Goal: Task Accomplishment & Management: Use online tool/utility

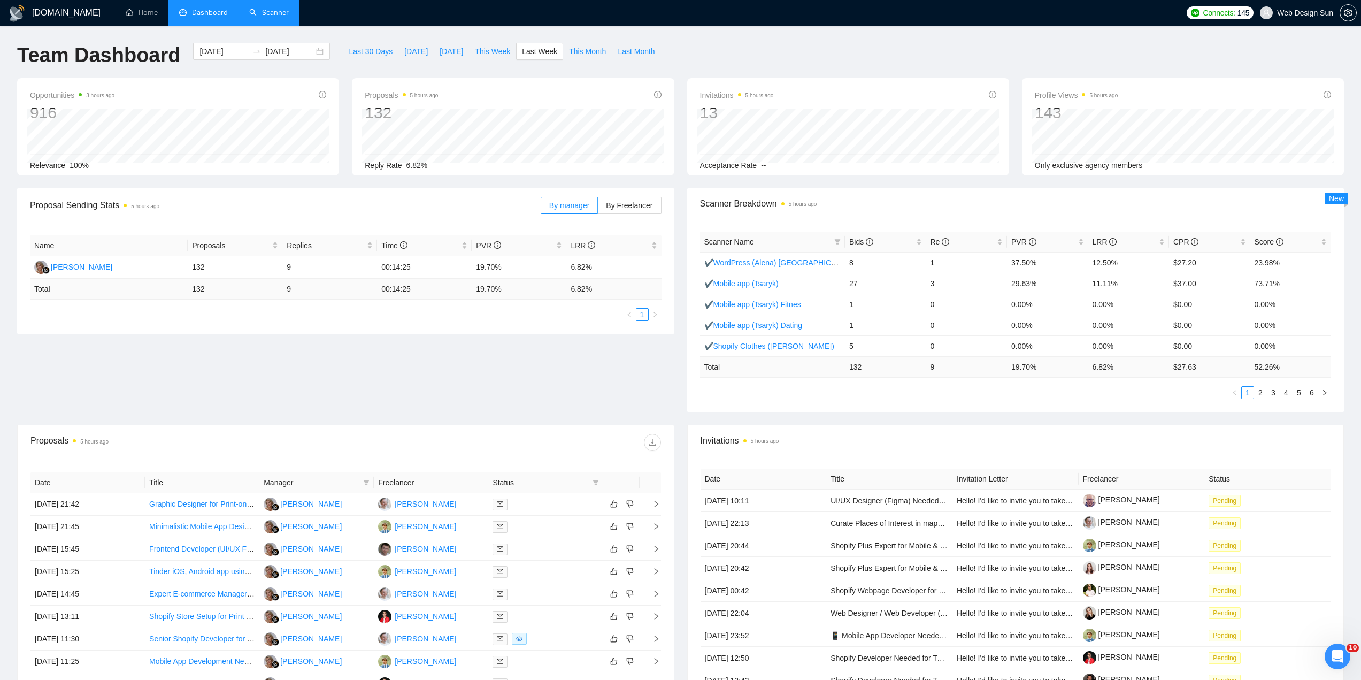
click at [267, 13] on link "Scanner" at bounding box center [269, 12] width 40 height 9
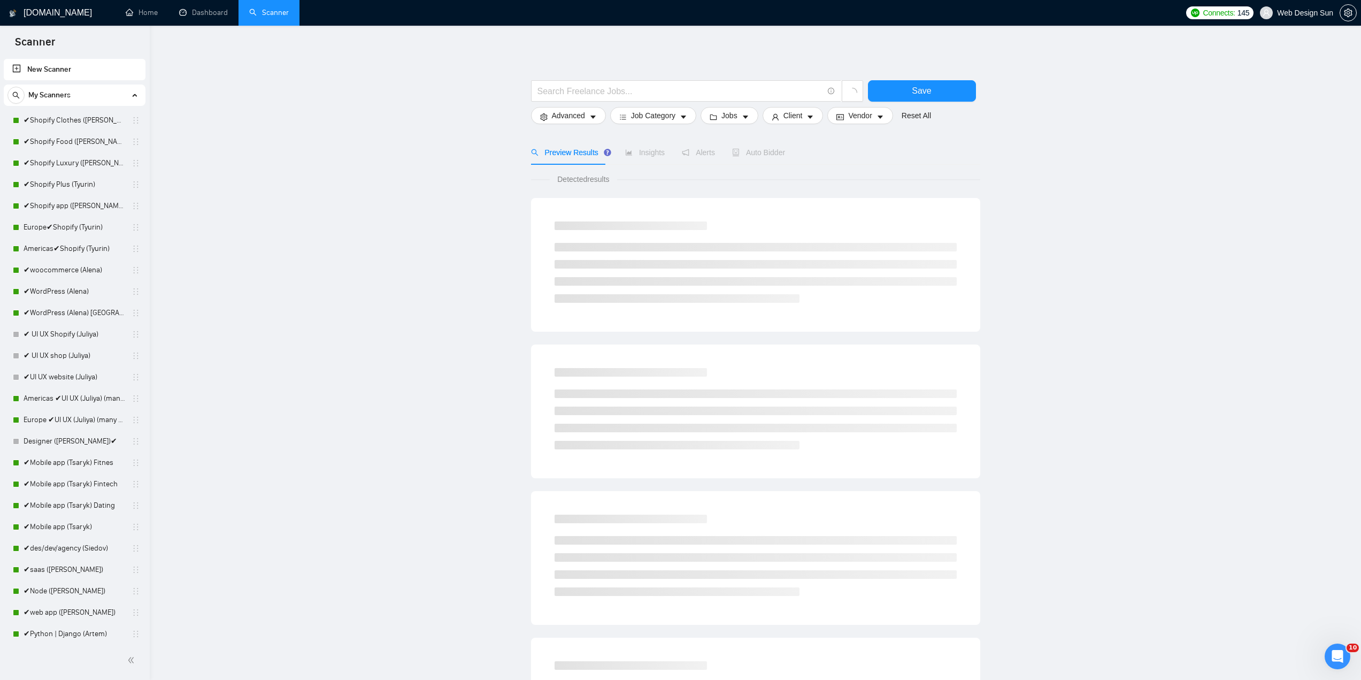
scroll to position [160, 0]
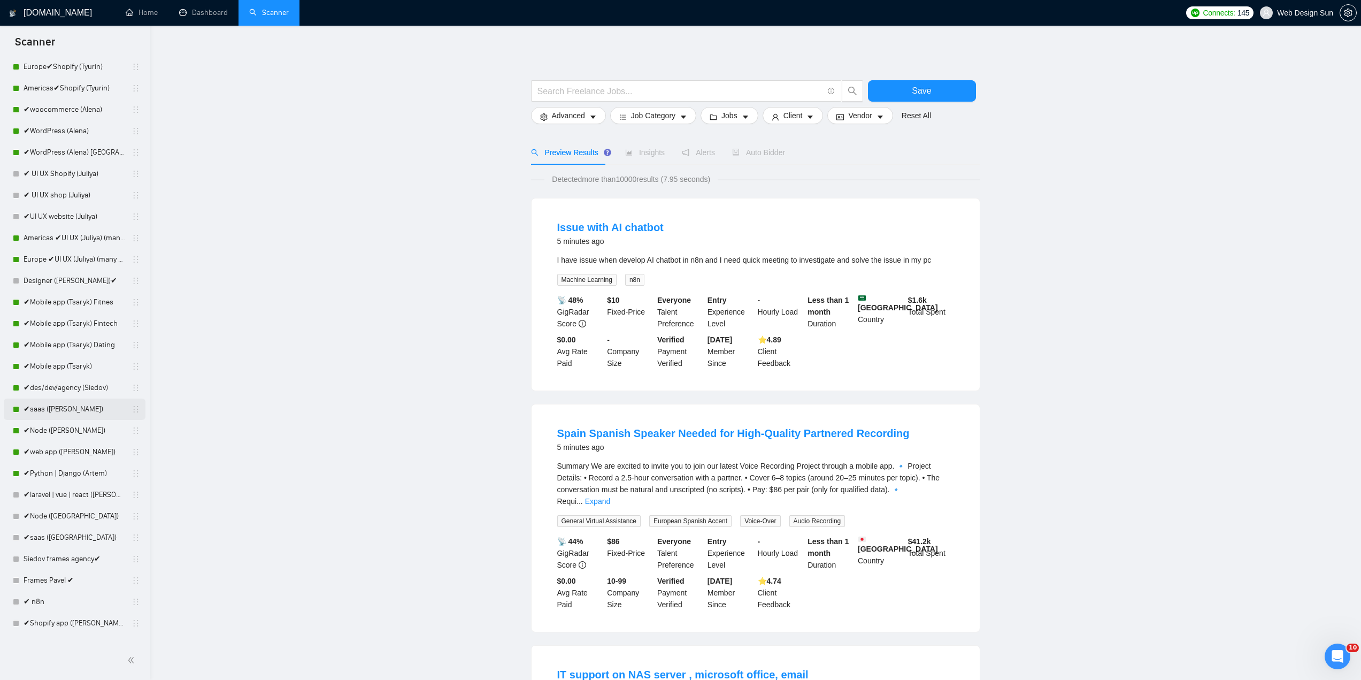
click at [72, 410] on link "✔saas ([PERSON_NAME])" at bounding box center [75, 409] width 102 height 21
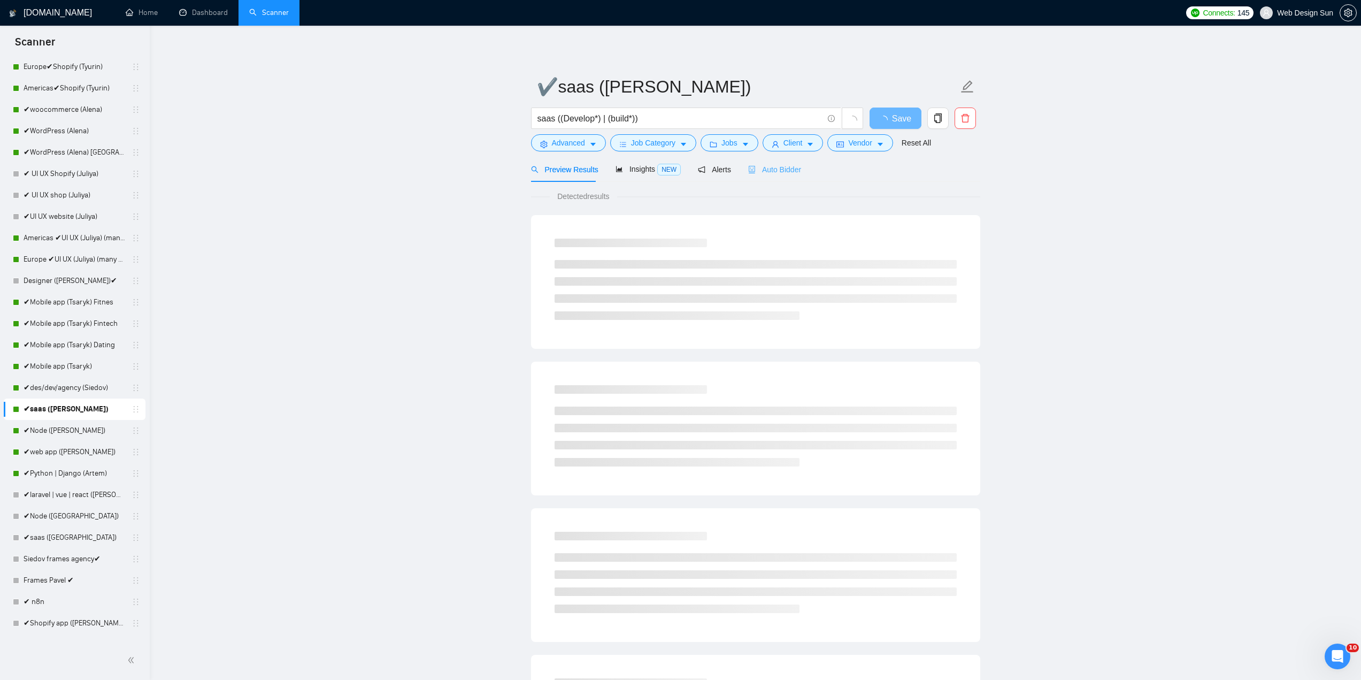
click at [757, 177] on div "Auto Bidder" at bounding box center [774, 169] width 53 height 25
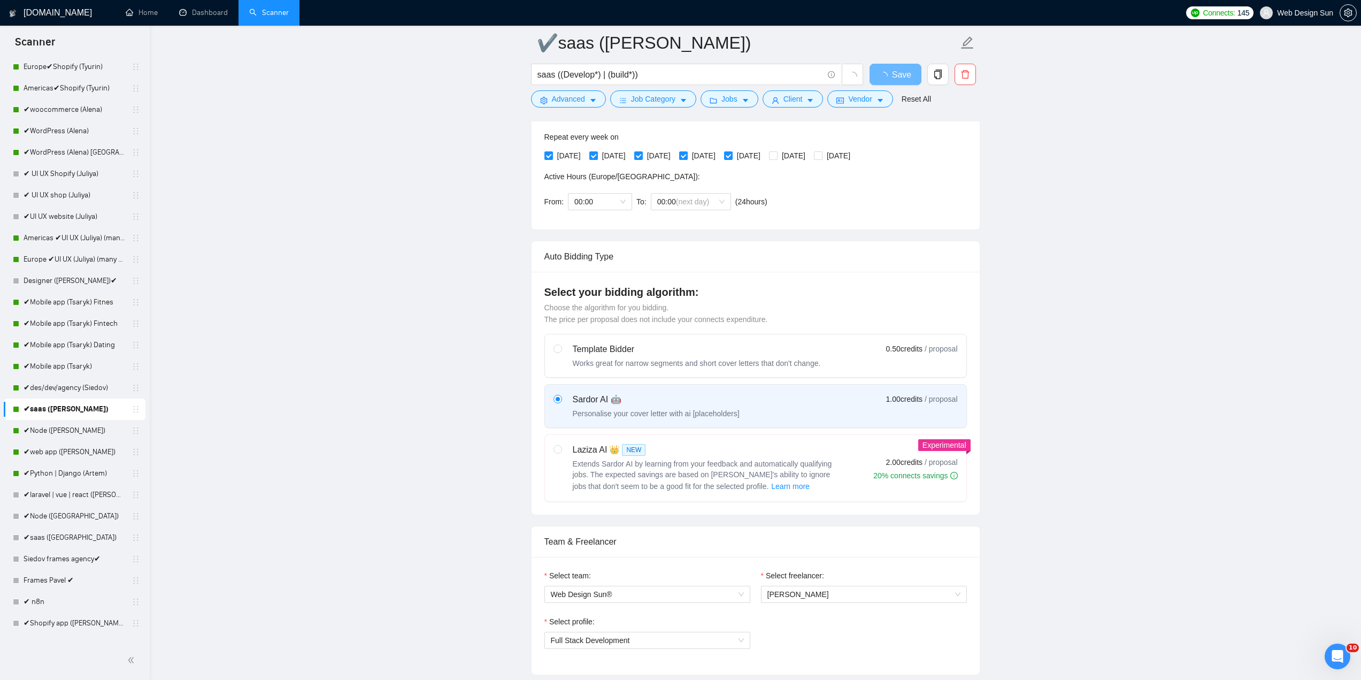
scroll to position [481, 0]
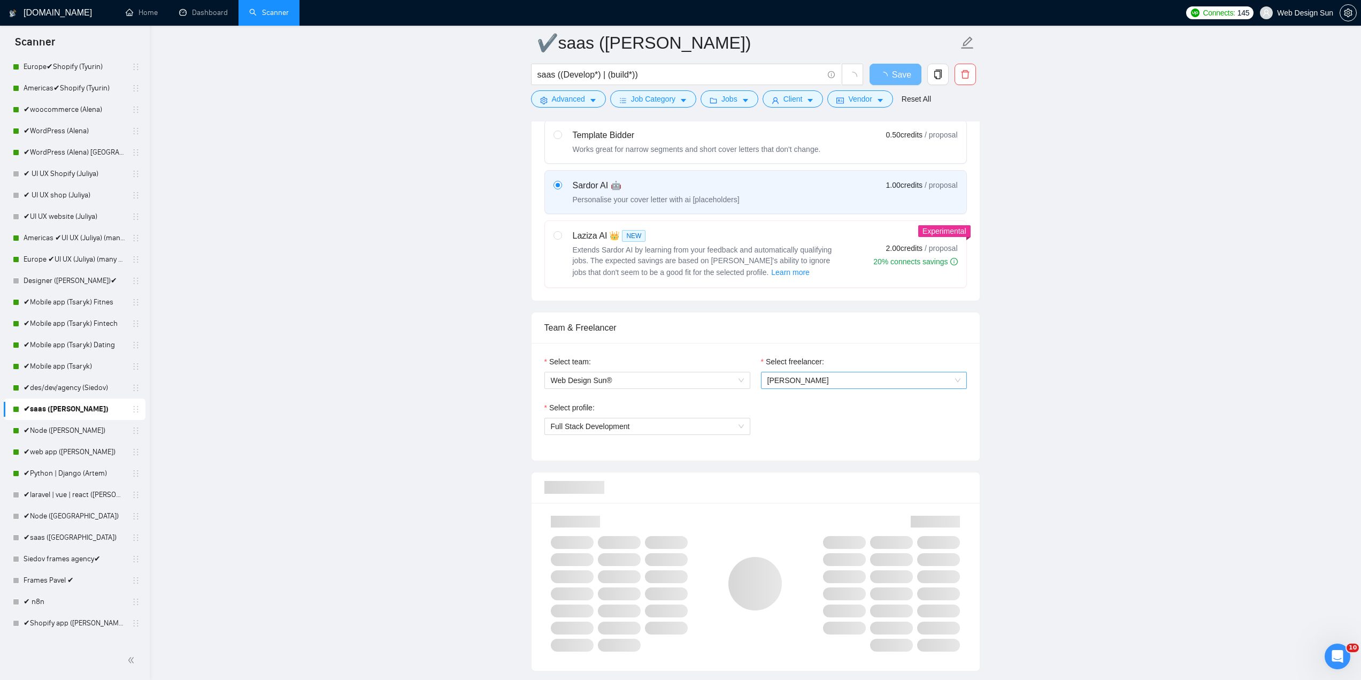
click at [823, 379] on span "[PERSON_NAME]" at bounding box center [864, 380] width 193 height 16
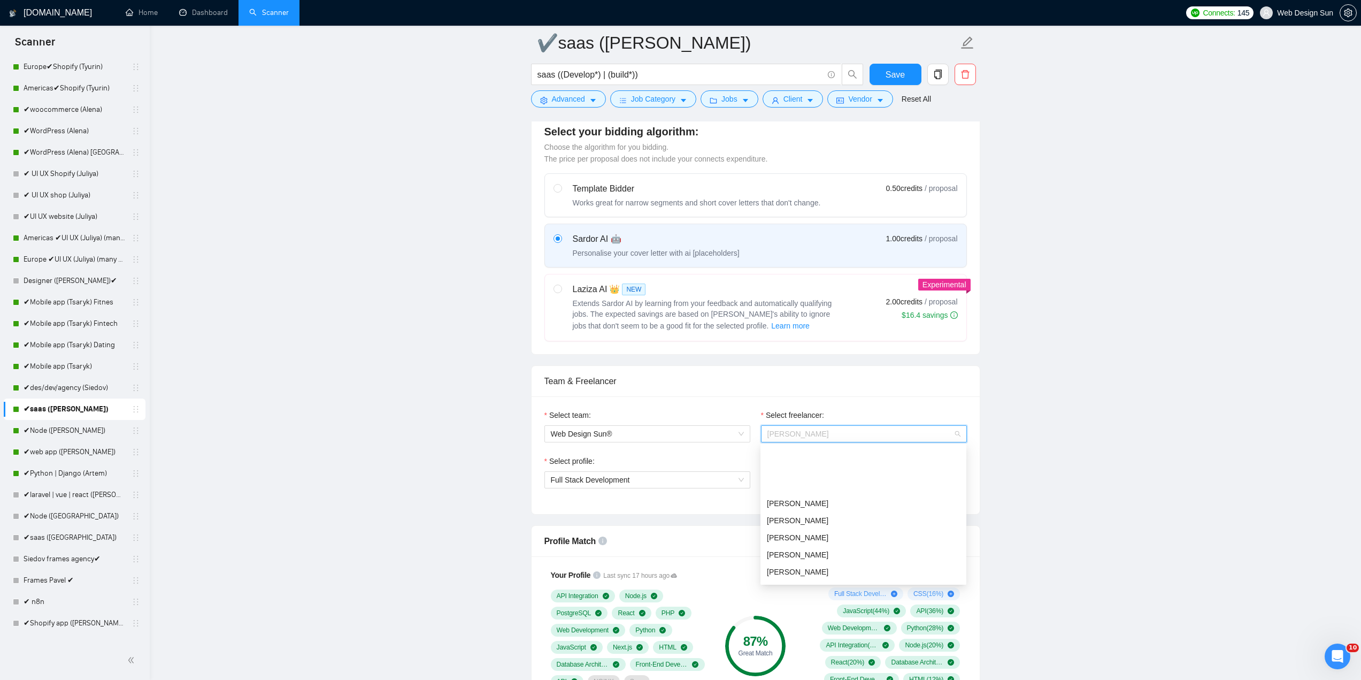
scroll to position [160, 0]
click at [862, 448] on div "[PERSON_NAME]" at bounding box center [863, 448] width 193 height 12
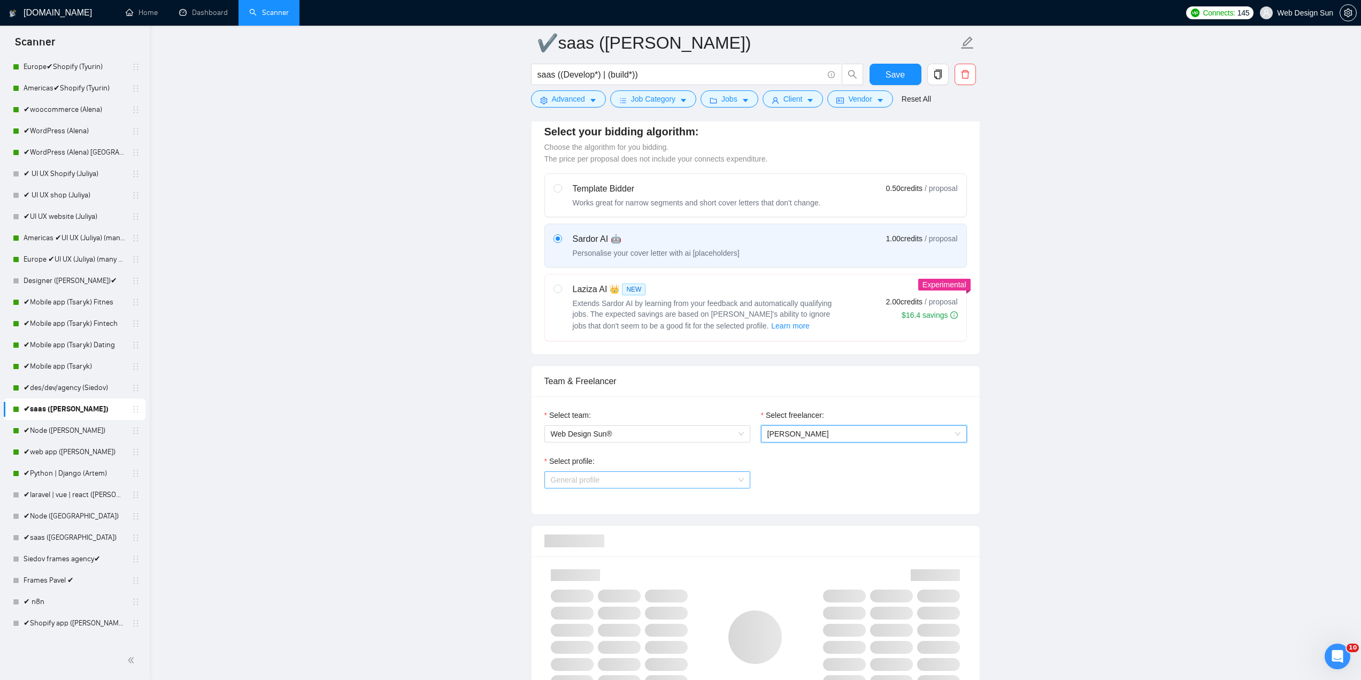
click at [656, 485] on span "General profile" at bounding box center [647, 480] width 193 height 16
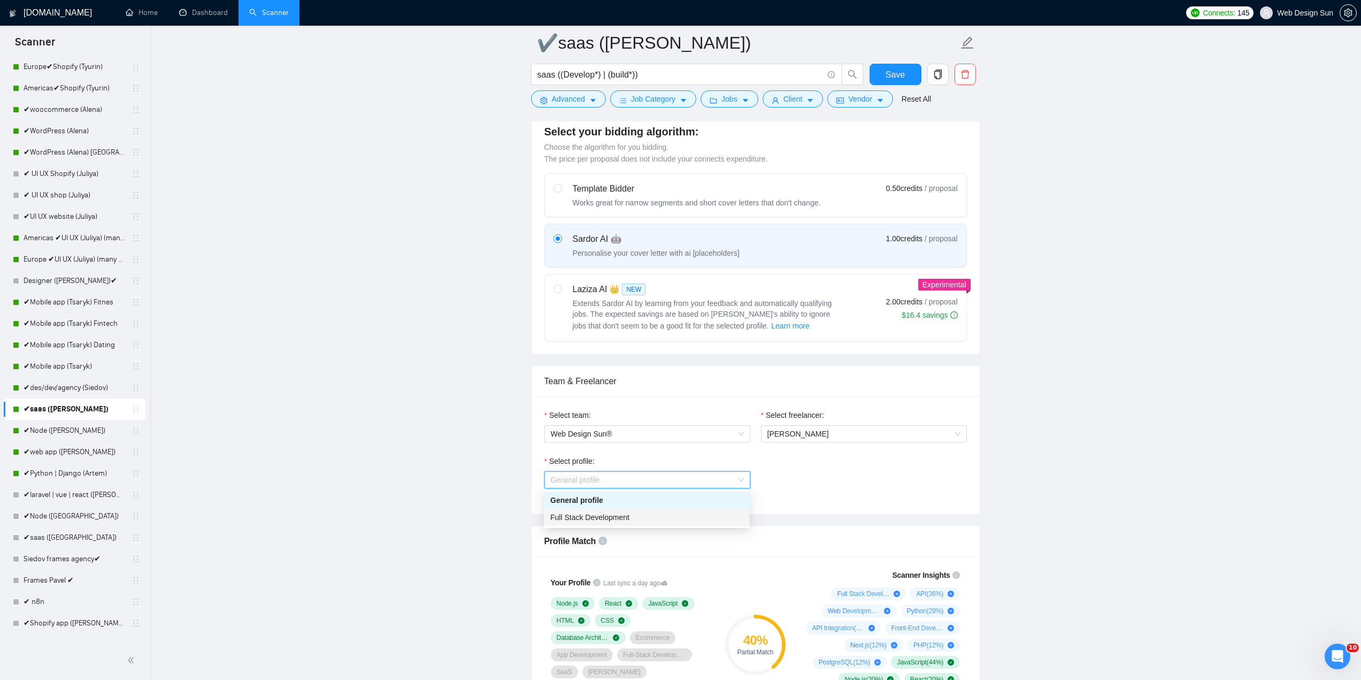
click at [646, 515] on div "Full Stack Development" at bounding box center [646, 517] width 193 height 12
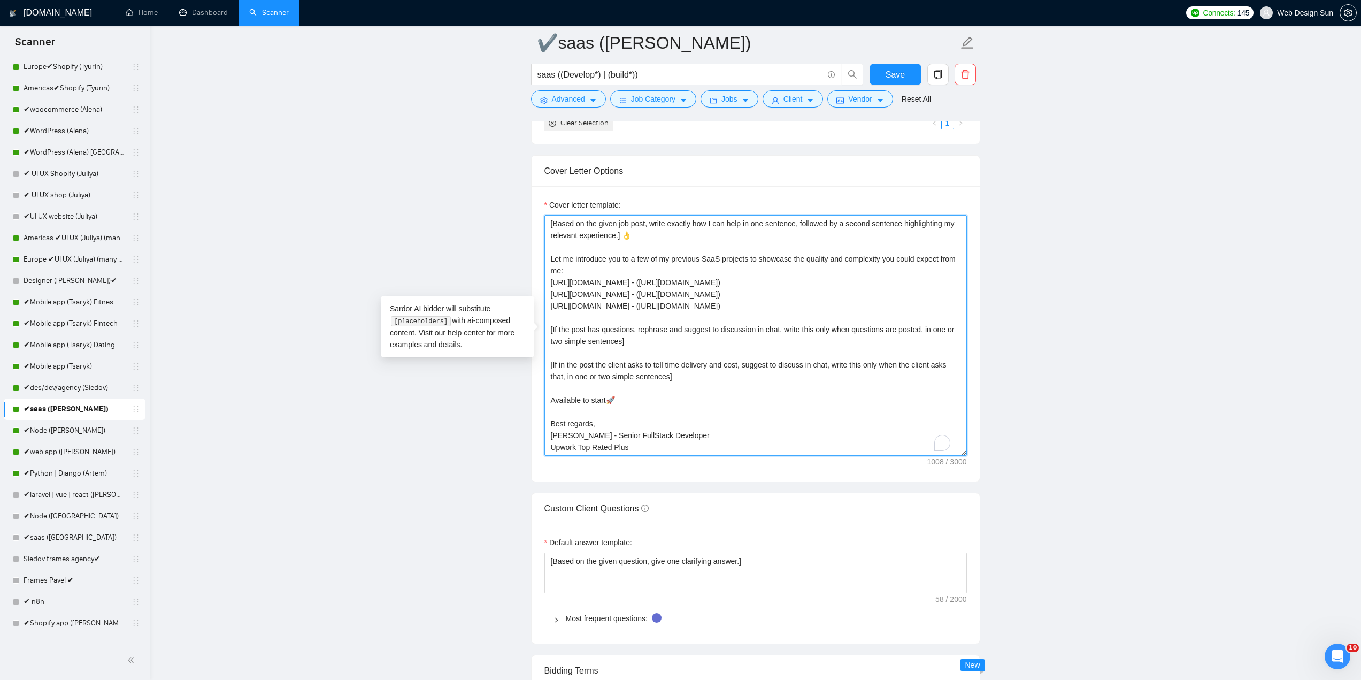
scroll to position [47, 0]
drag, startPoint x: 569, startPoint y: 433, endPoint x: 553, endPoint y: 437, distance: 16.9
click at [553, 437] on textarea "👋Hello [Based on the given job post, write exactly how I can help in one senten…" at bounding box center [756, 335] width 423 height 241
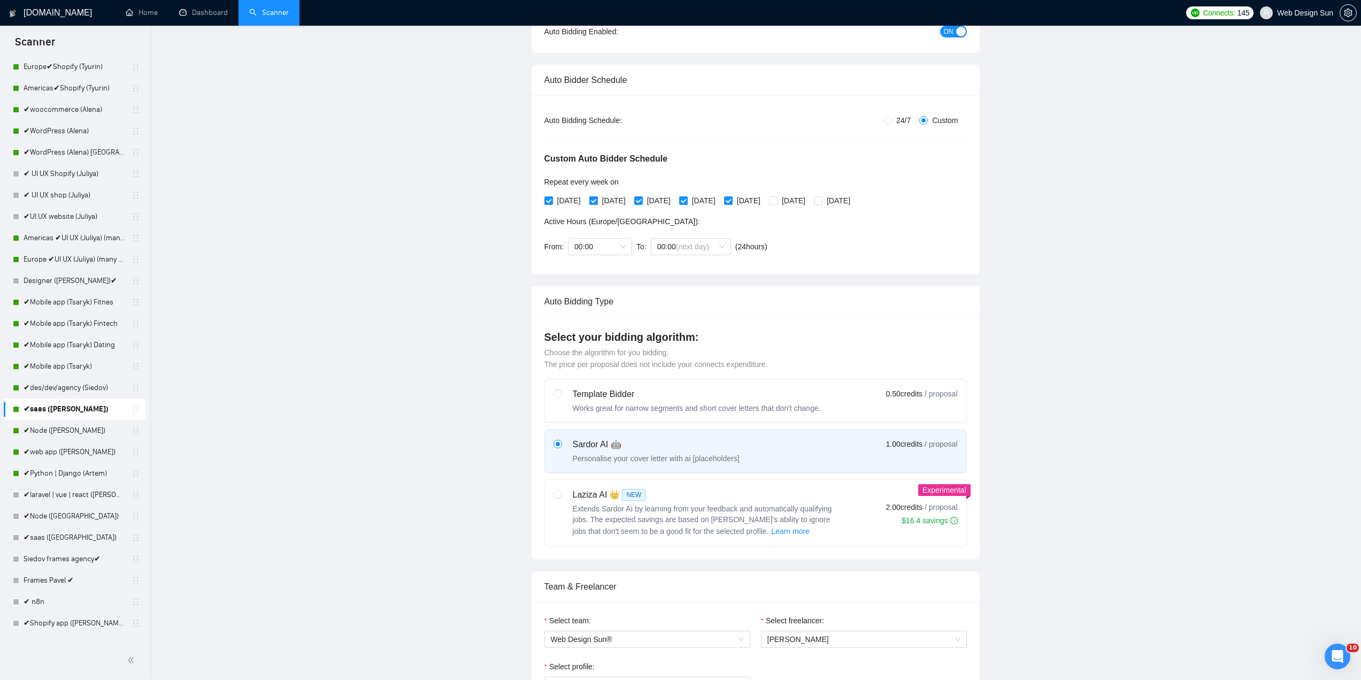
scroll to position [0, 0]
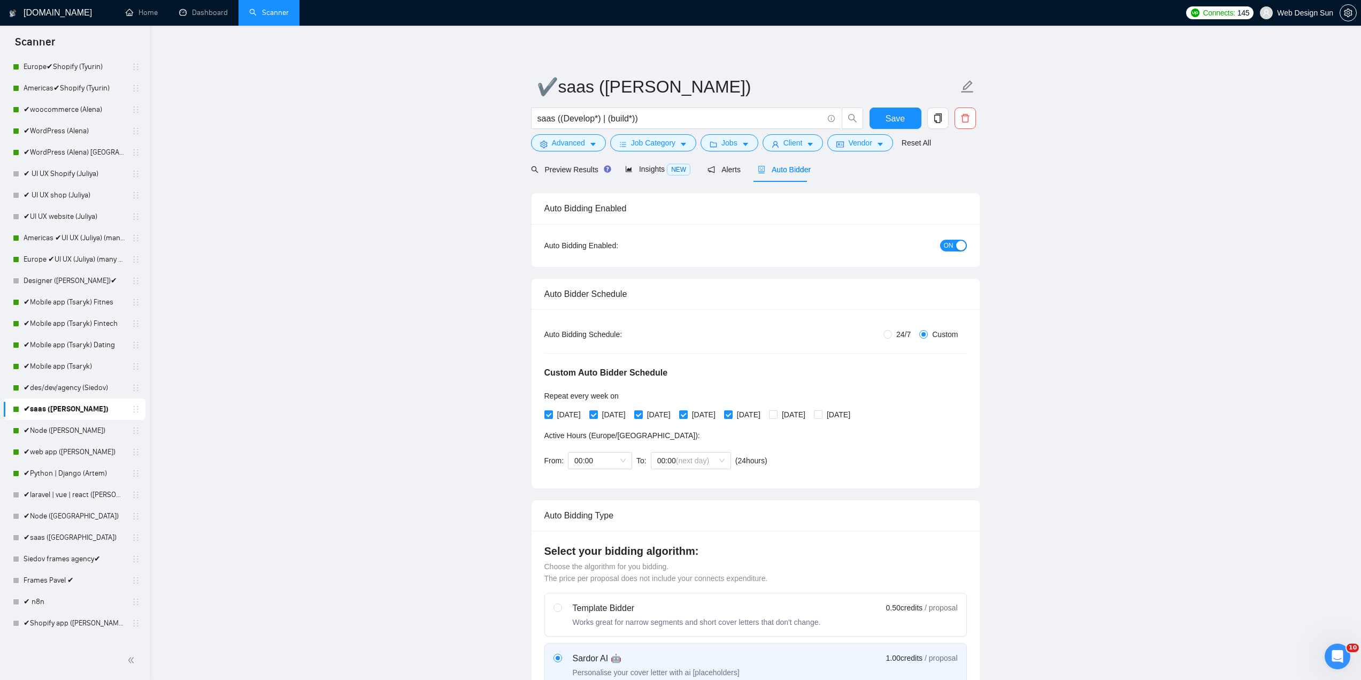
type textarea "👋Hello [Based on the given job post, write exactly how I can help in one senten…"
click at [891, 107] on form "✔saas ([PERSON_NAME]) saas ((Develop*) | (build*)) Save Advanced Job Category J…" at bounding box center [755, 113] width 449 height 87
click at [889, 114] on span "Save" at bounding box center [895, 118] width 19 height 13
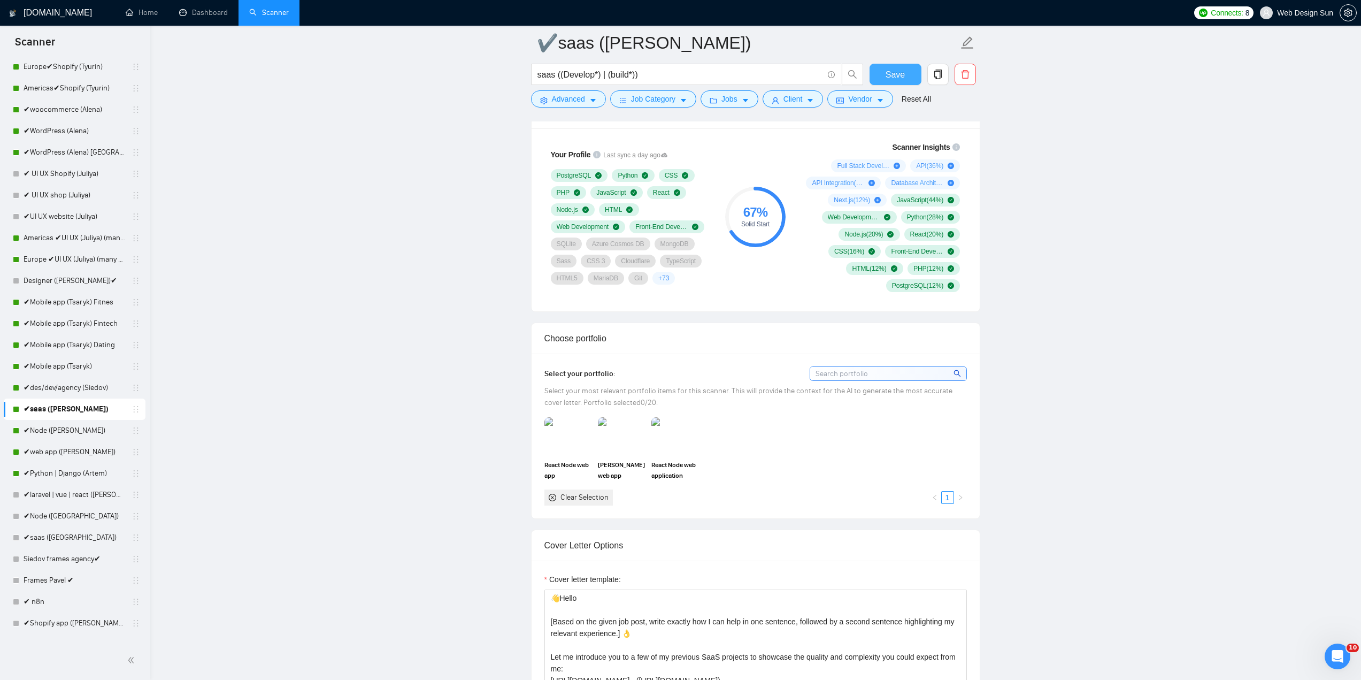
scroll to position [1070, 0]
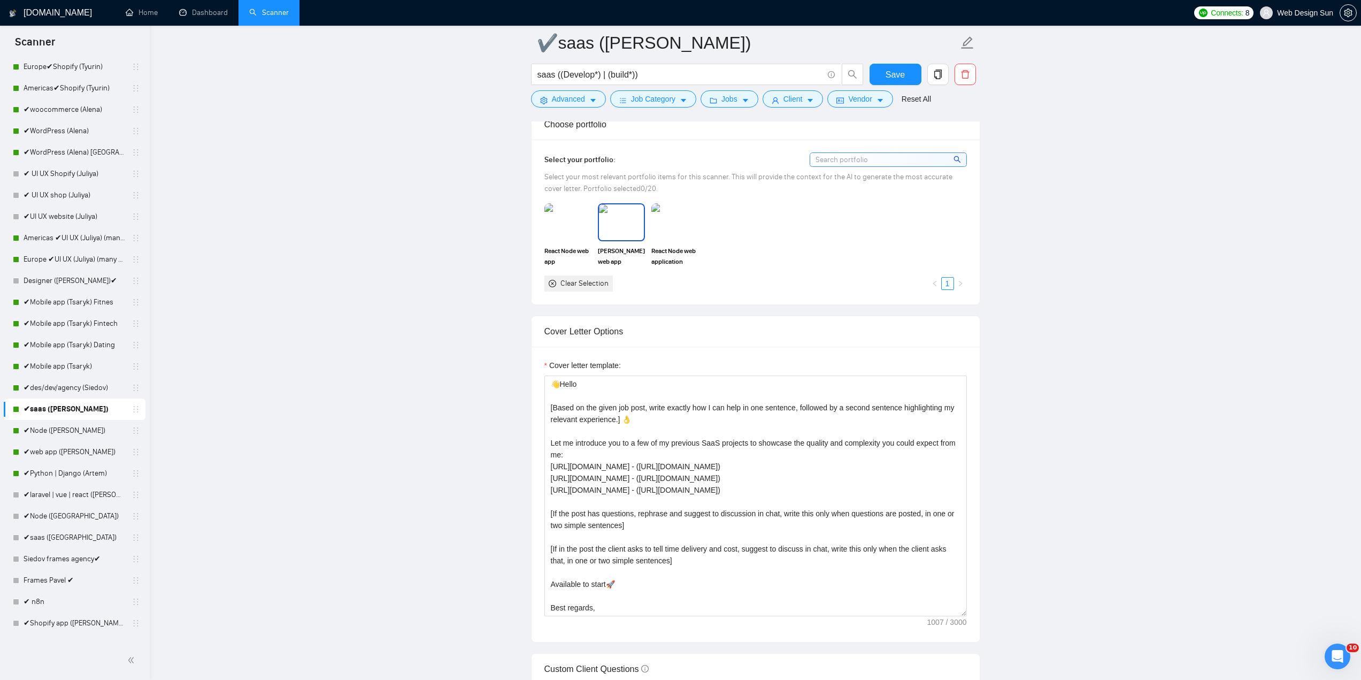
click at [687, 224] on img at bounding box center [675, 221] width 47 height 37
click at [618, 226] on img at bounding box center [621, 221] width 45 height 35
click at [561, 224] on img at bounding box center [568, 221] width 45 height 35
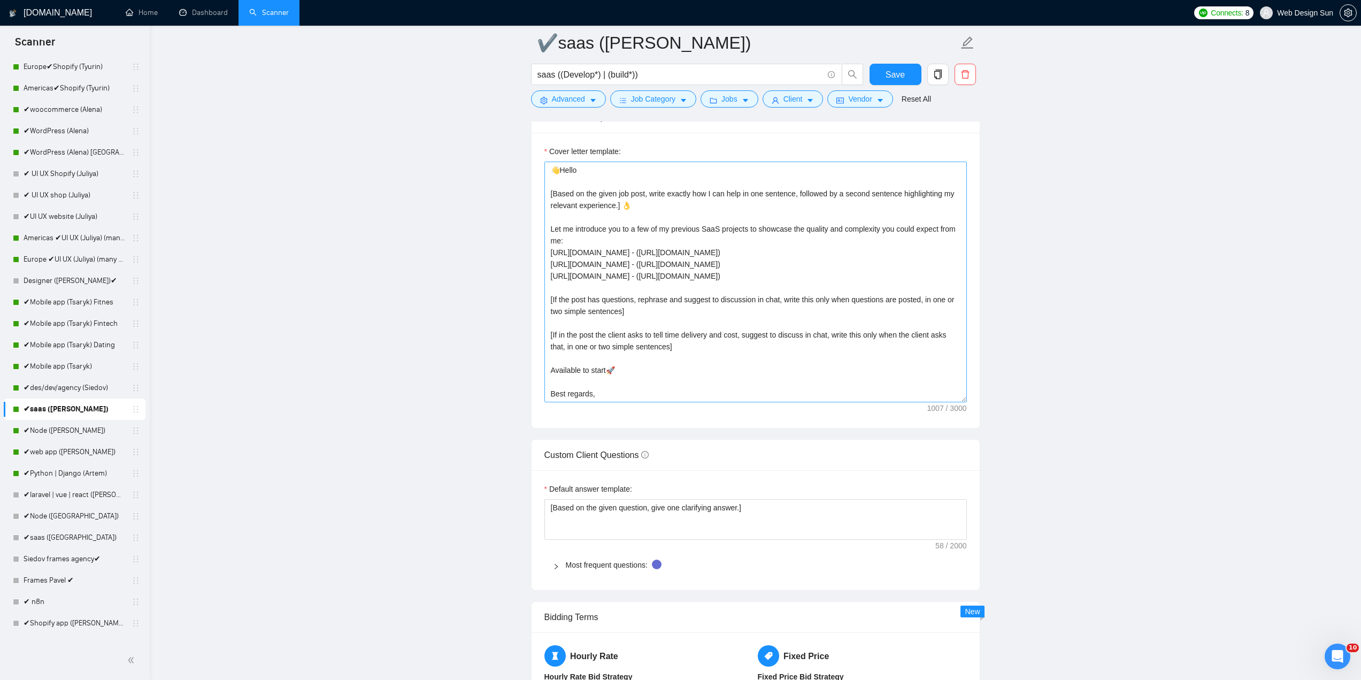
scroll to position [47, 0]
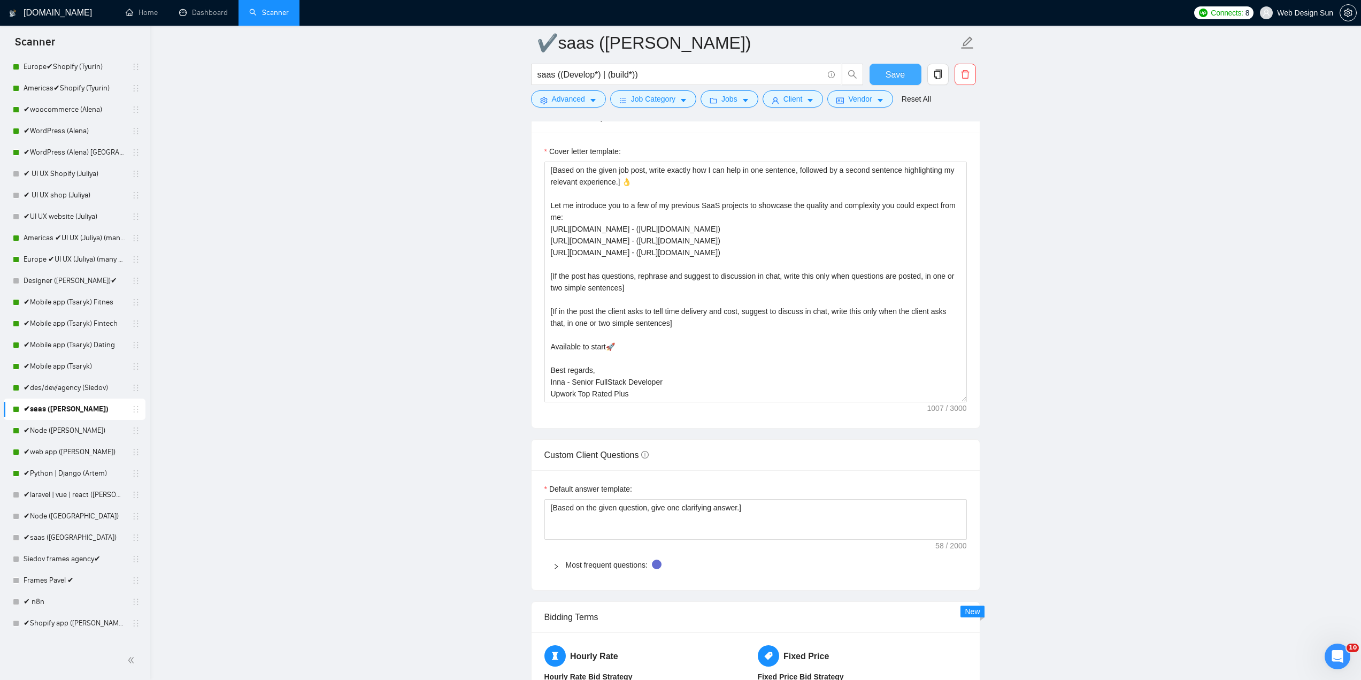
click at [906, 72] on button "Save" at bounding box center [896, 74] width 52 height 21
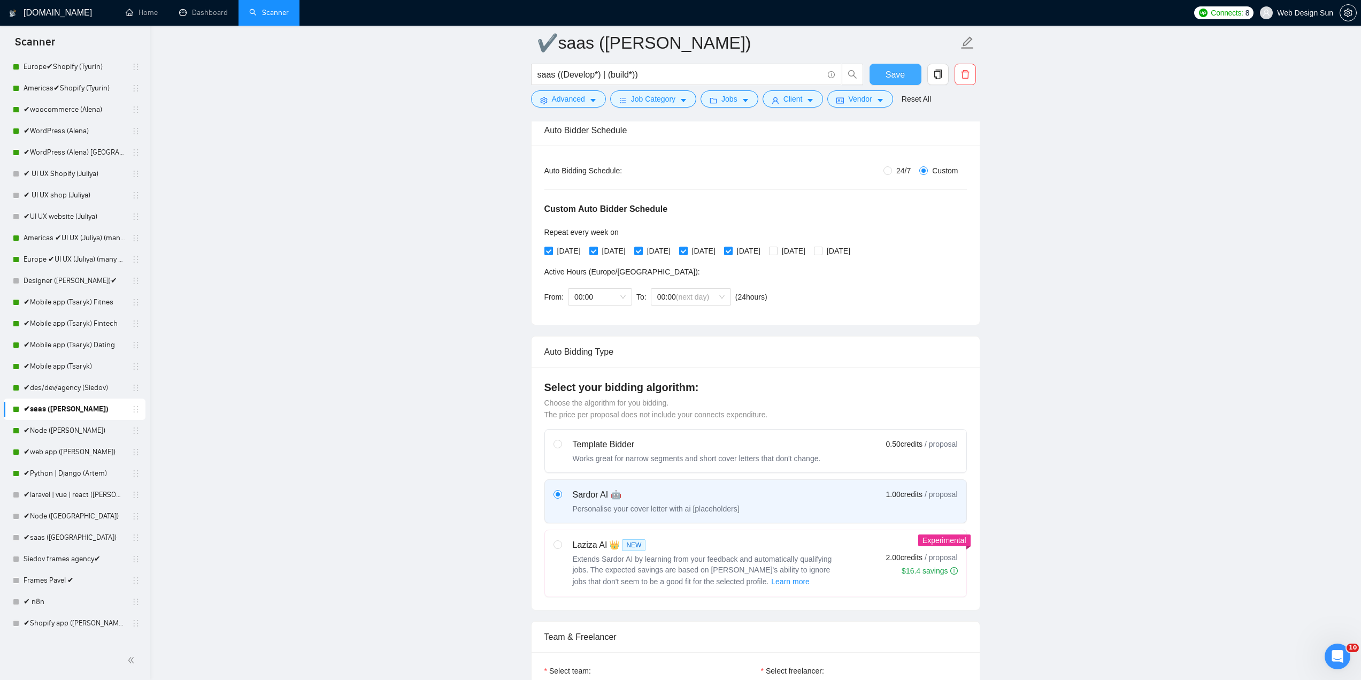
scroll to position [0, 0]
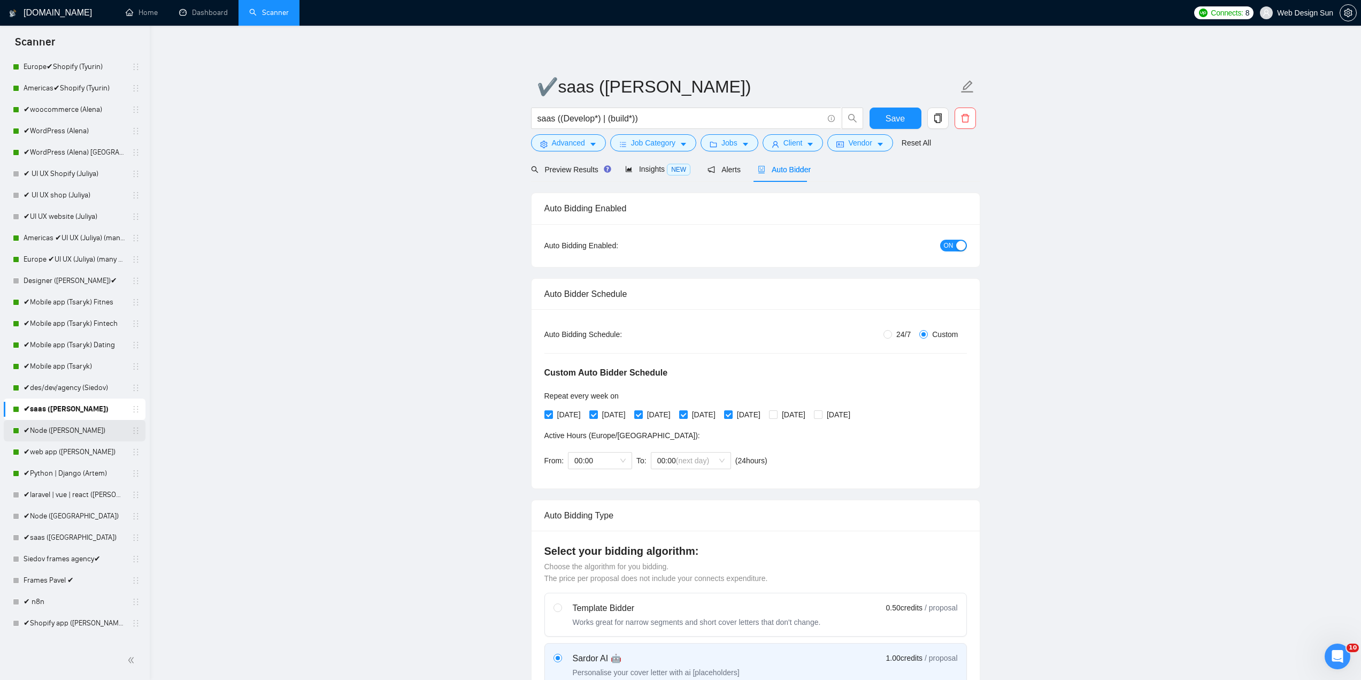
click at [63, 434] on link "✔Node ([PERSON_NAME])" at bounding box center [75, 430] width 102 height 21
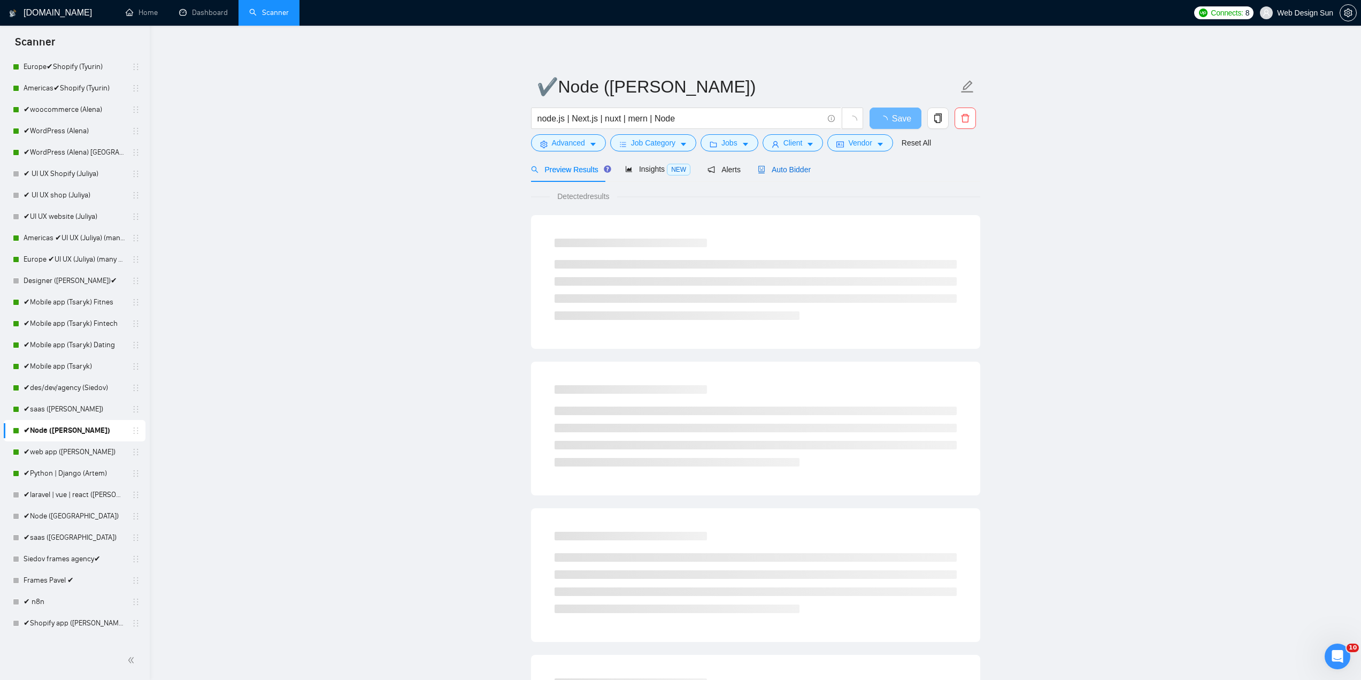
click at [797, 166] on span "Auto Bidder" at bounding box center [784, 169] width 53 height 9
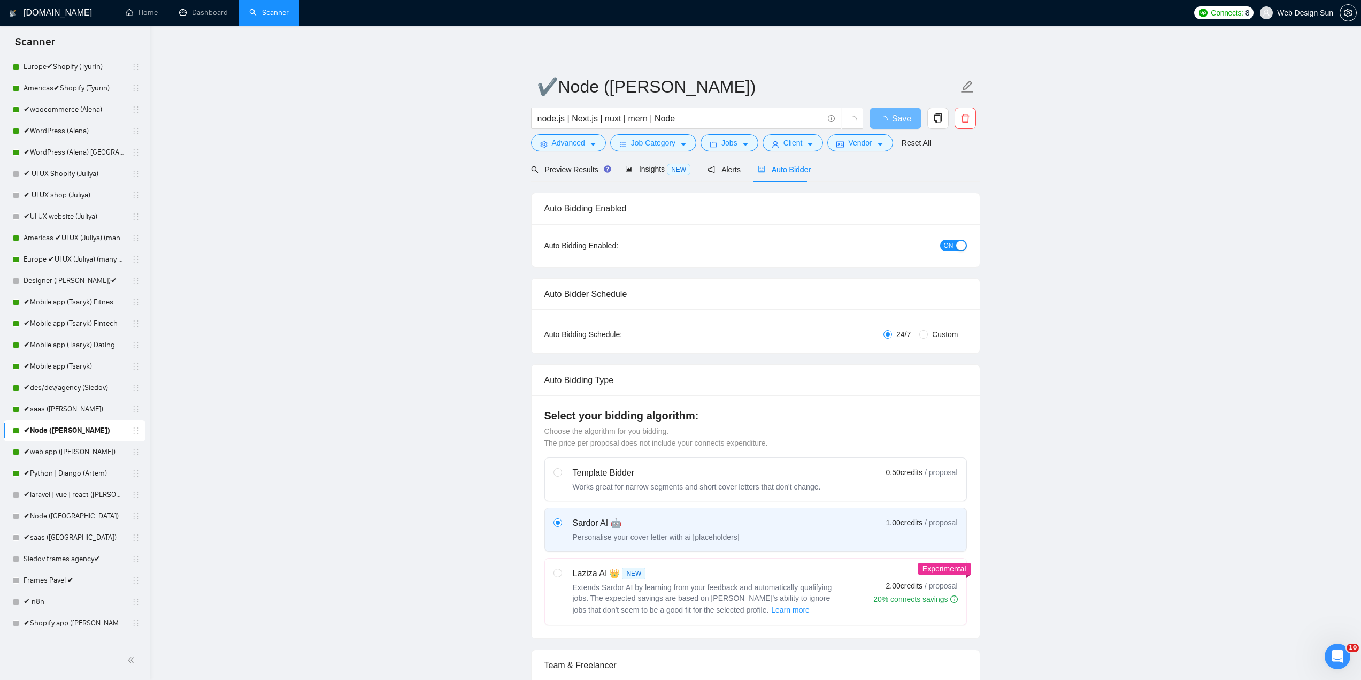
radio input "false"
radio input "true"
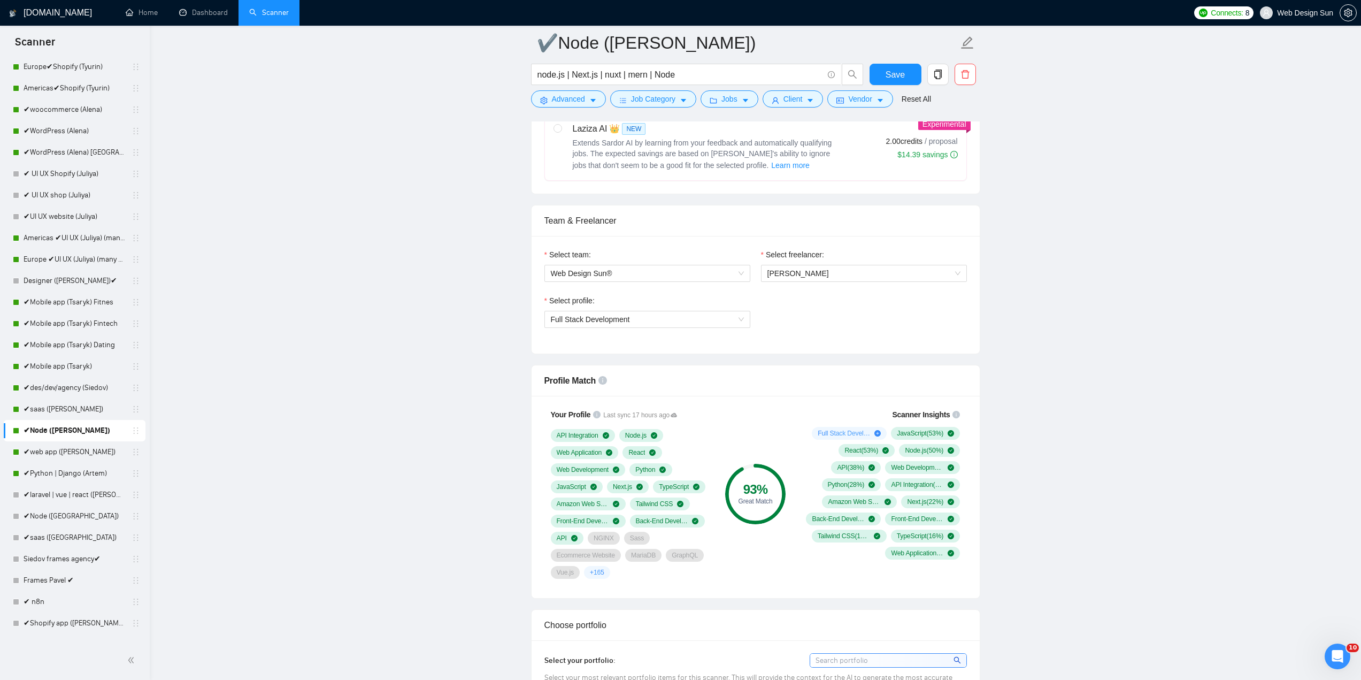
scroll to position [428, 0]
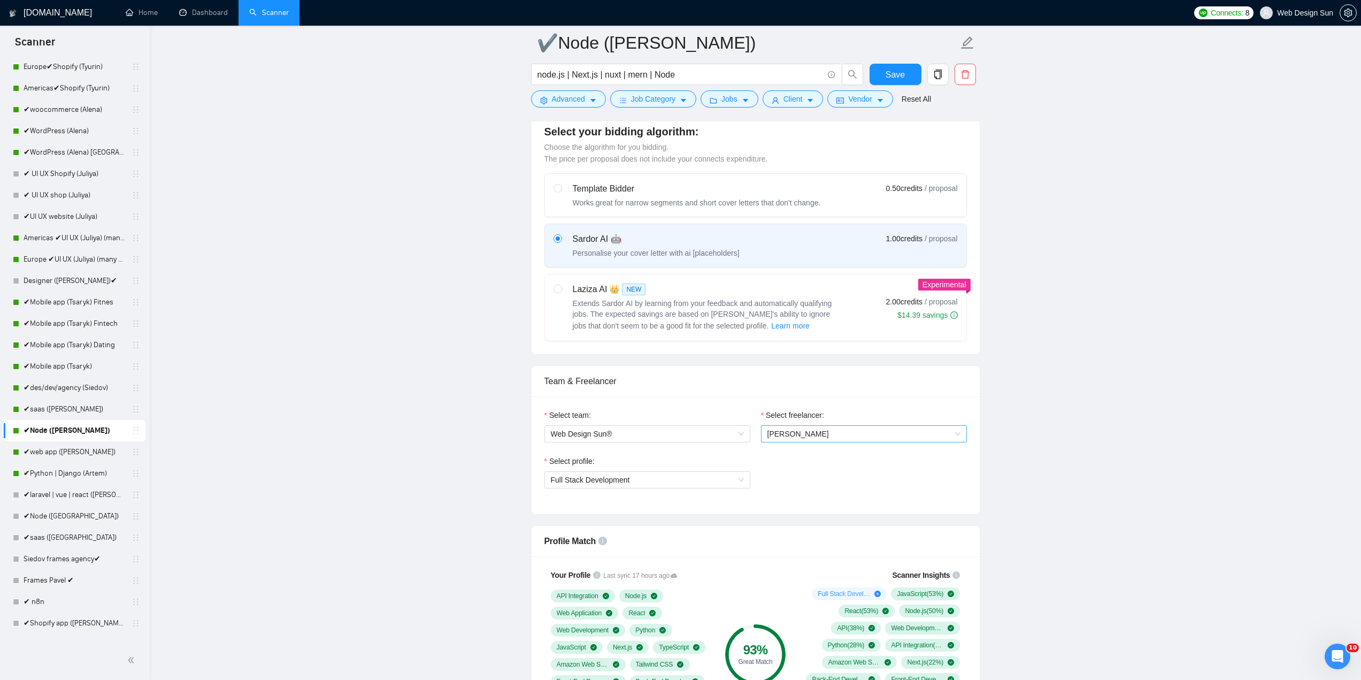
click at [826, 438] on span "[PERSON_NAME]" at bounding box center [864, 434] width 193 height 16
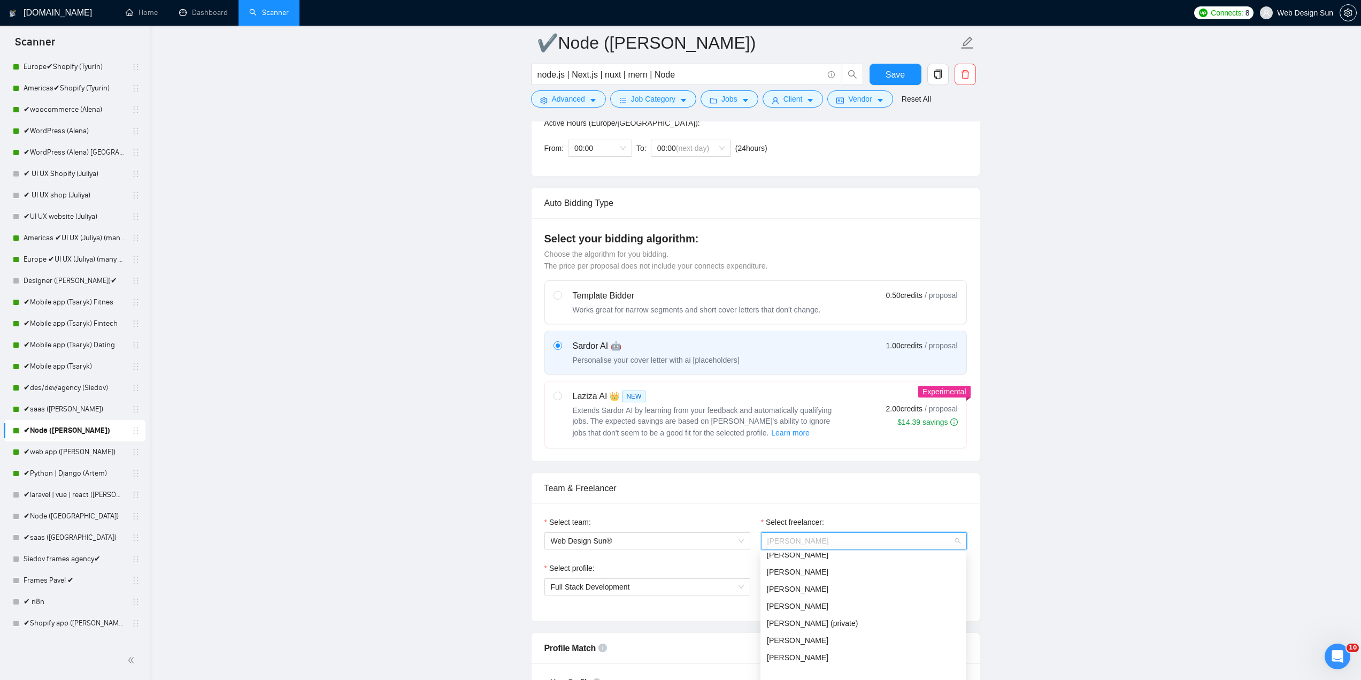
scroll to position [107, 0]
click at [874, 606] on div "[PERSON_NAME]" at bounding box center [863, 608] width 193 height 12
click at [671, 588] on span "General profile" at bounding box center [647, 587] width 193 height 16
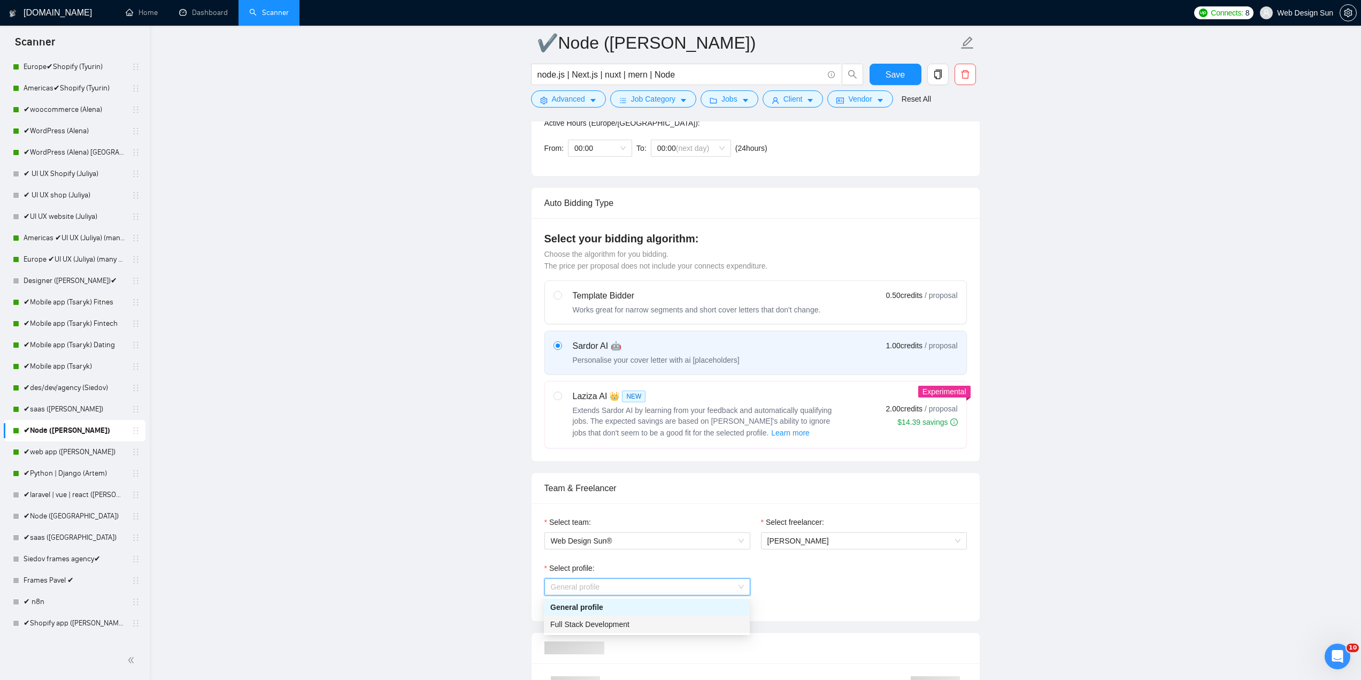
click at [639, 623] on div "Full Stack Development" at bounding box center [646, 624] width 193 height 12
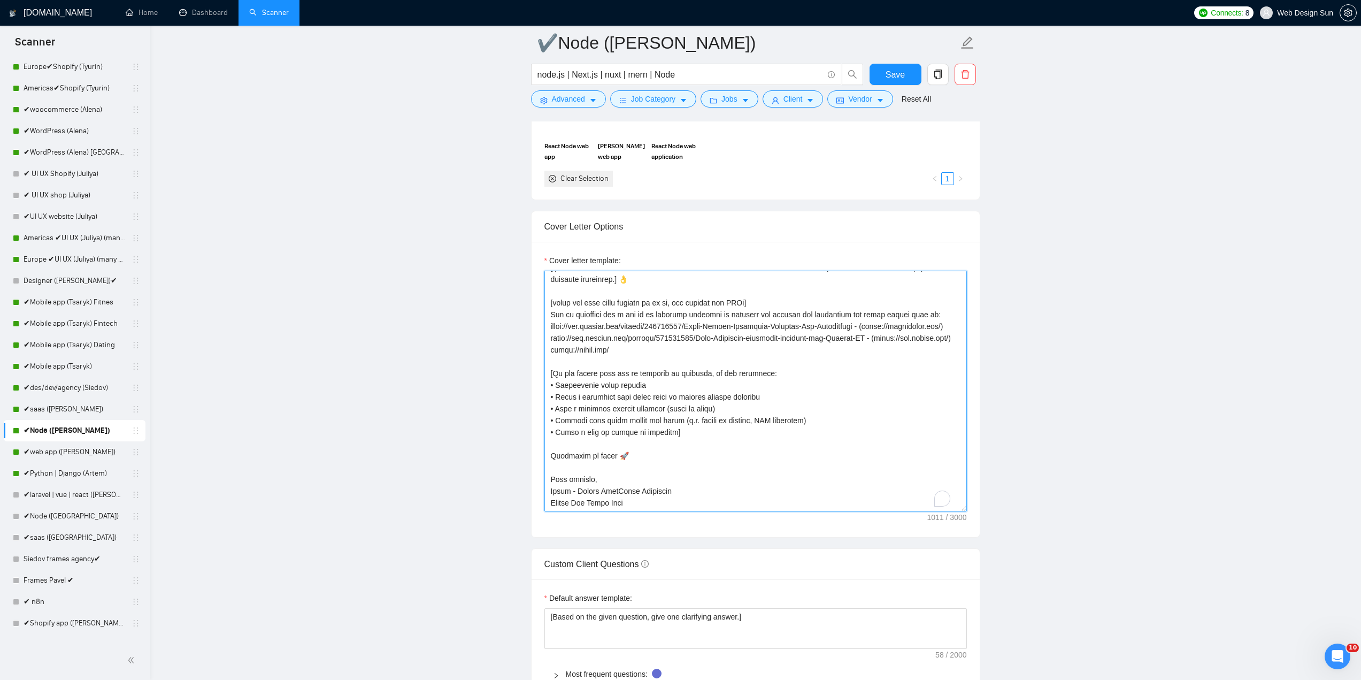
scroll to position [59, 0]
drag, startPoint x: 566, startPoint y: 493, endPoint x: 548, endPoint y: 494, distance: 18.8
click at [548, 494] on textarea "Cover letter template:" at bounding box center [756, 391] width 423 height 241
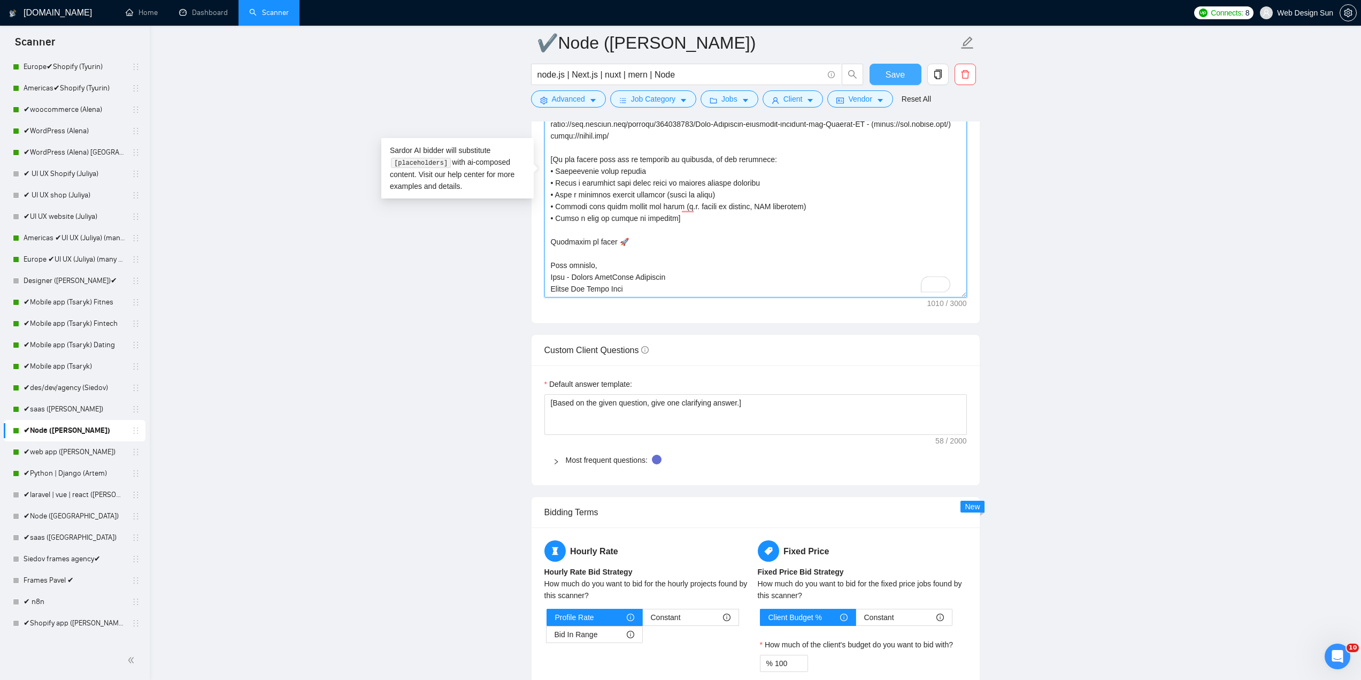
type textarea "👋Lorem [Ipsum do sit ametc adi elit, seddo eiusmod tem I utl etdo ma ali enimad…"
click at [901, 72] on span "Save" at bounding box center [895, 74] width 19 height 13
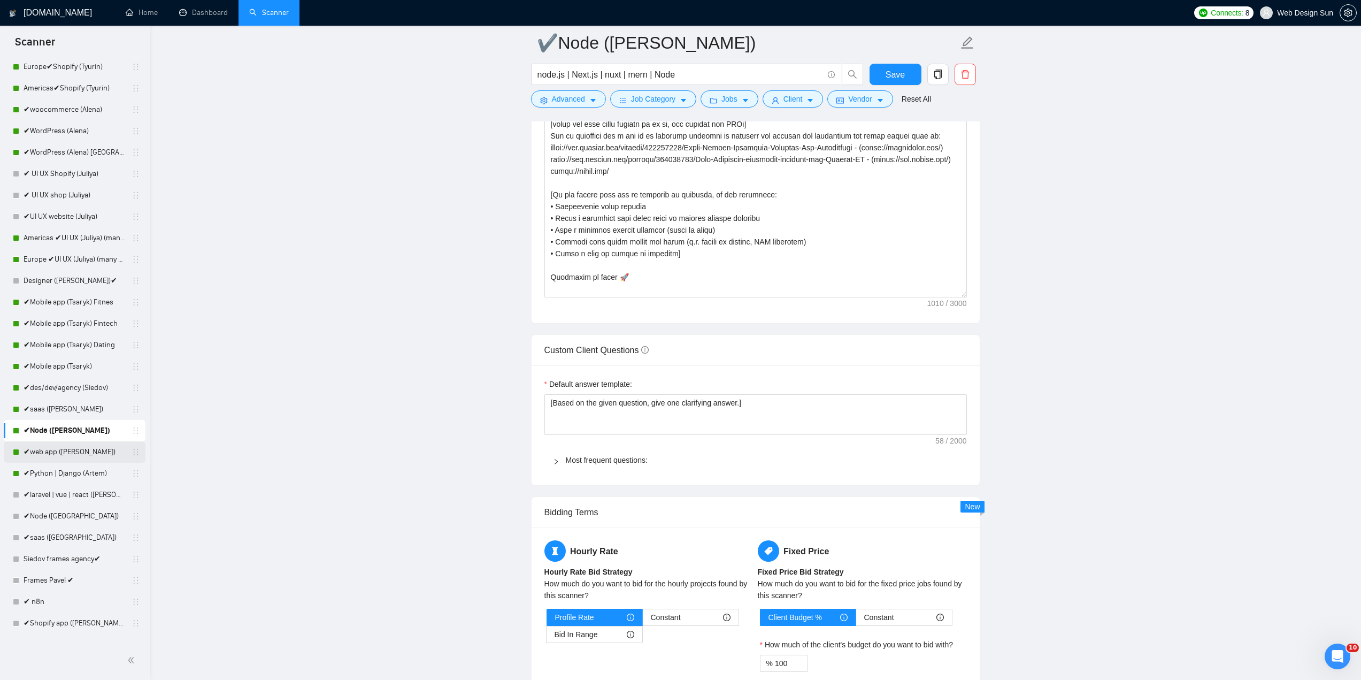
click at [58, 452] on link "✔web app ([PERSON_NAME])" at bounding box center [75, 451] width 102 height 21
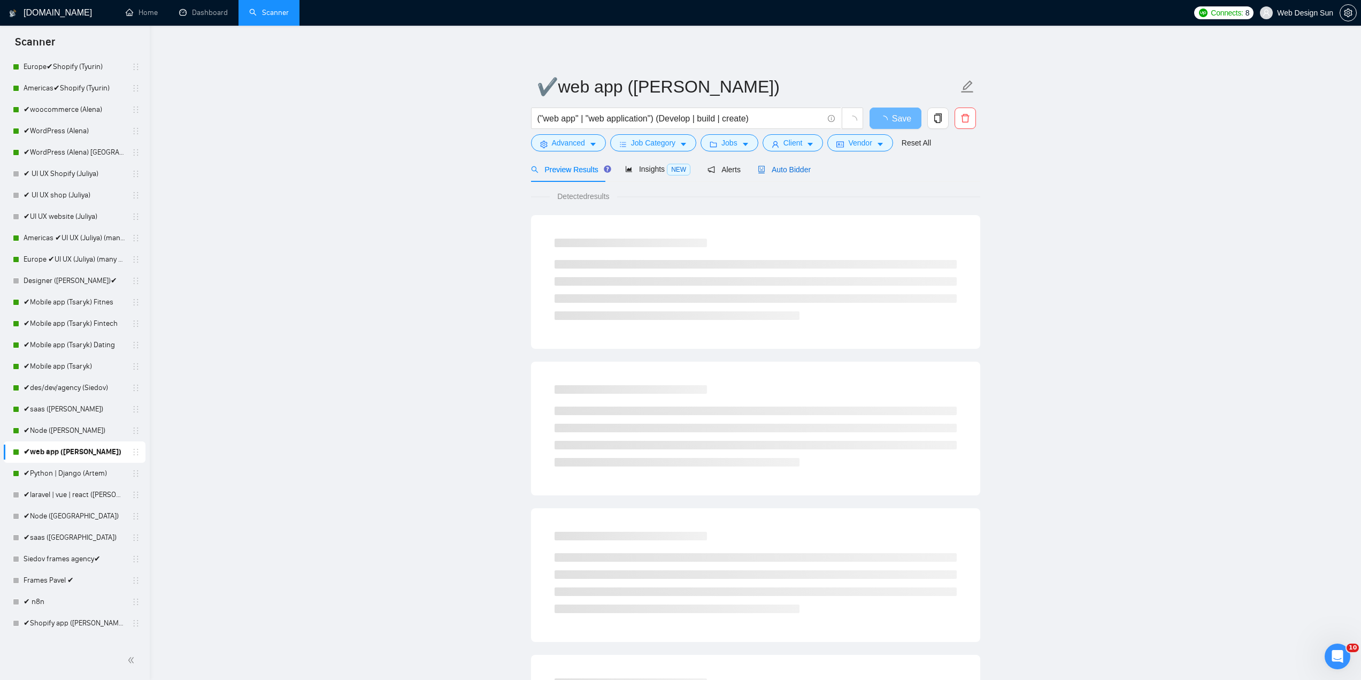
click at [779, 170] on span "Auto Bidder" at bounding box center [784, 169] width 53 height 9
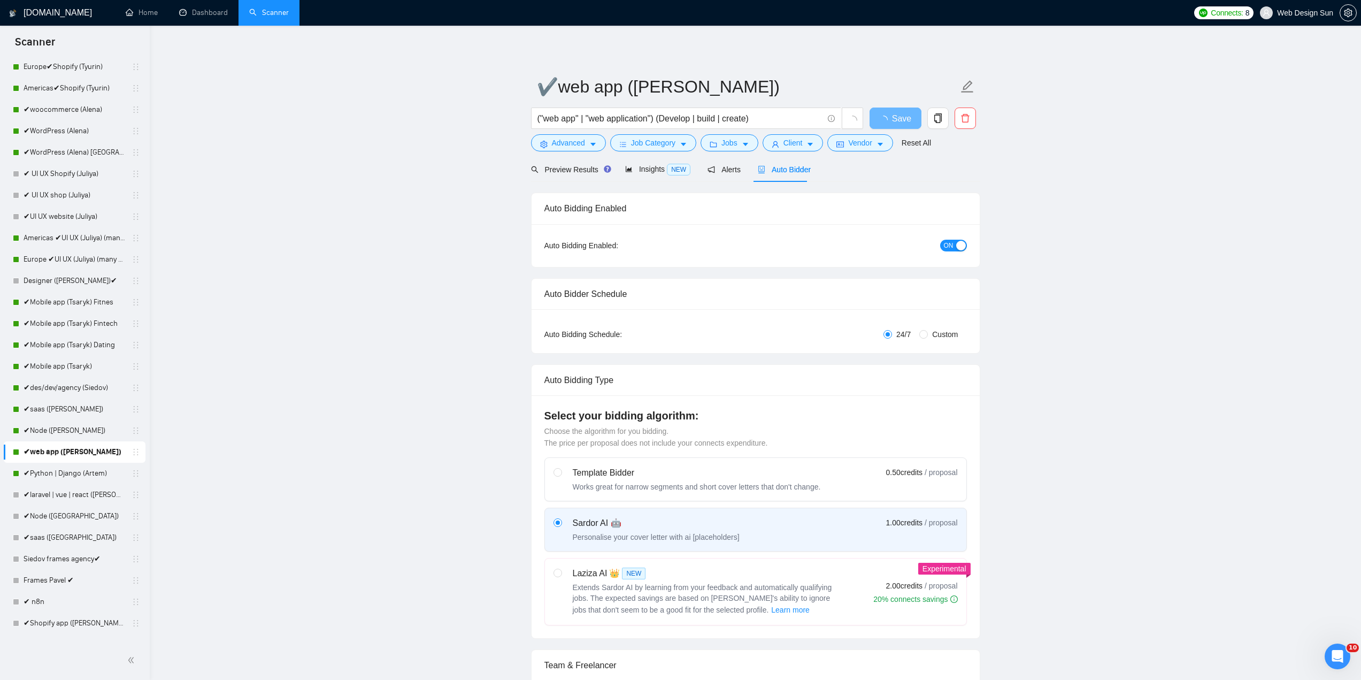
radio input "false"
radio input "true"
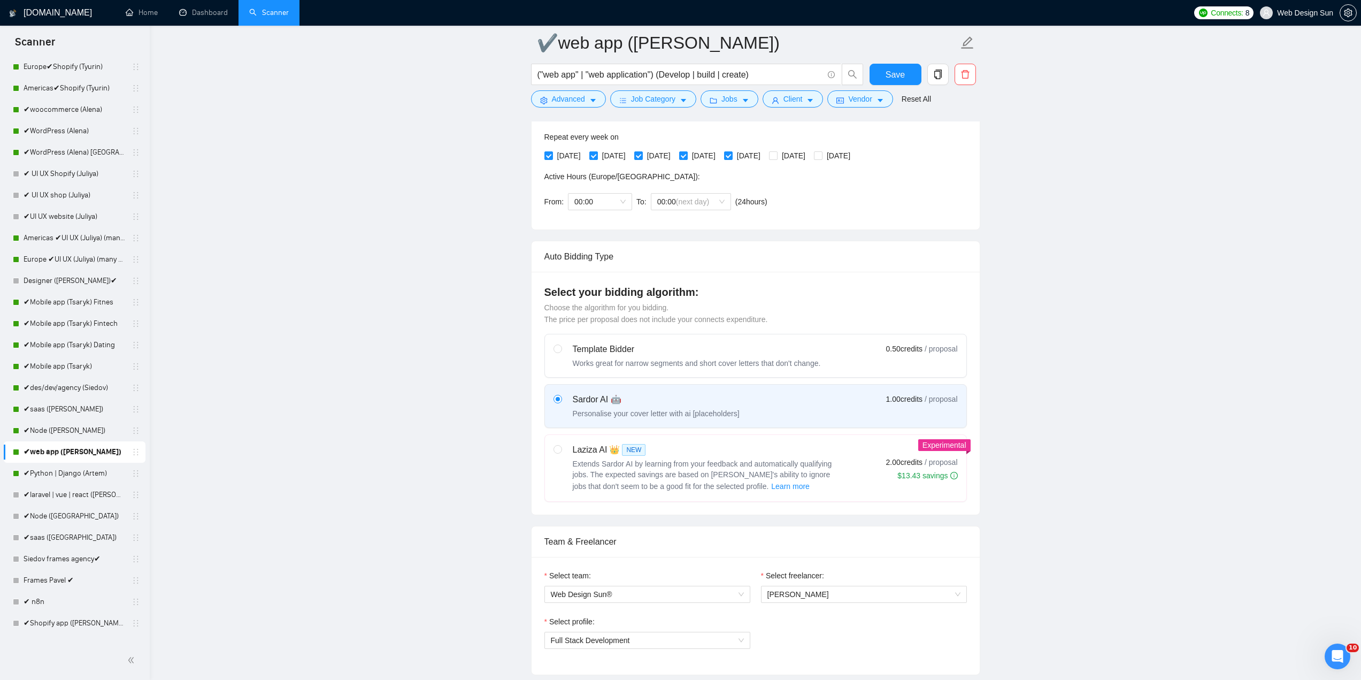
scroll to position [481, 0]
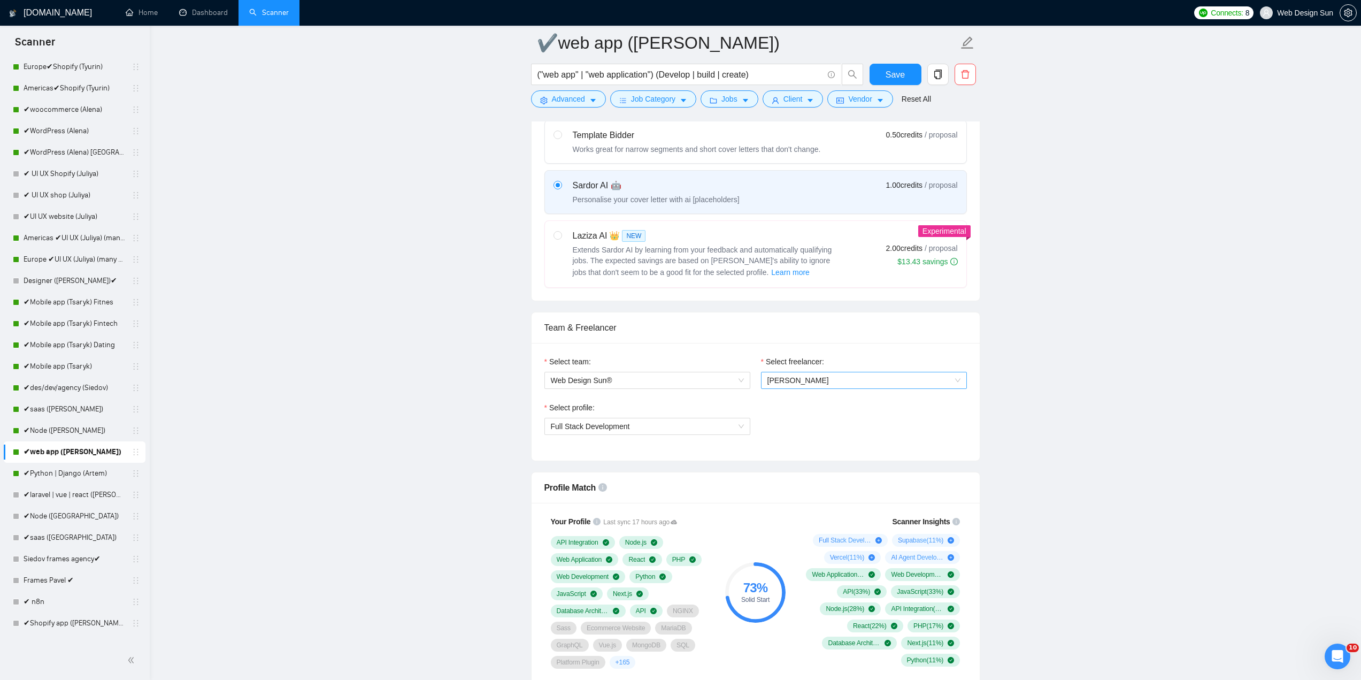
click at [825, 374] on span "[PERSON_NAME]" at bounding box center [864, 380] width 193 height 16
click at [829, 430] on div "[PERSON_NAME]" at bounding box center [863, 435] width 193 height 12
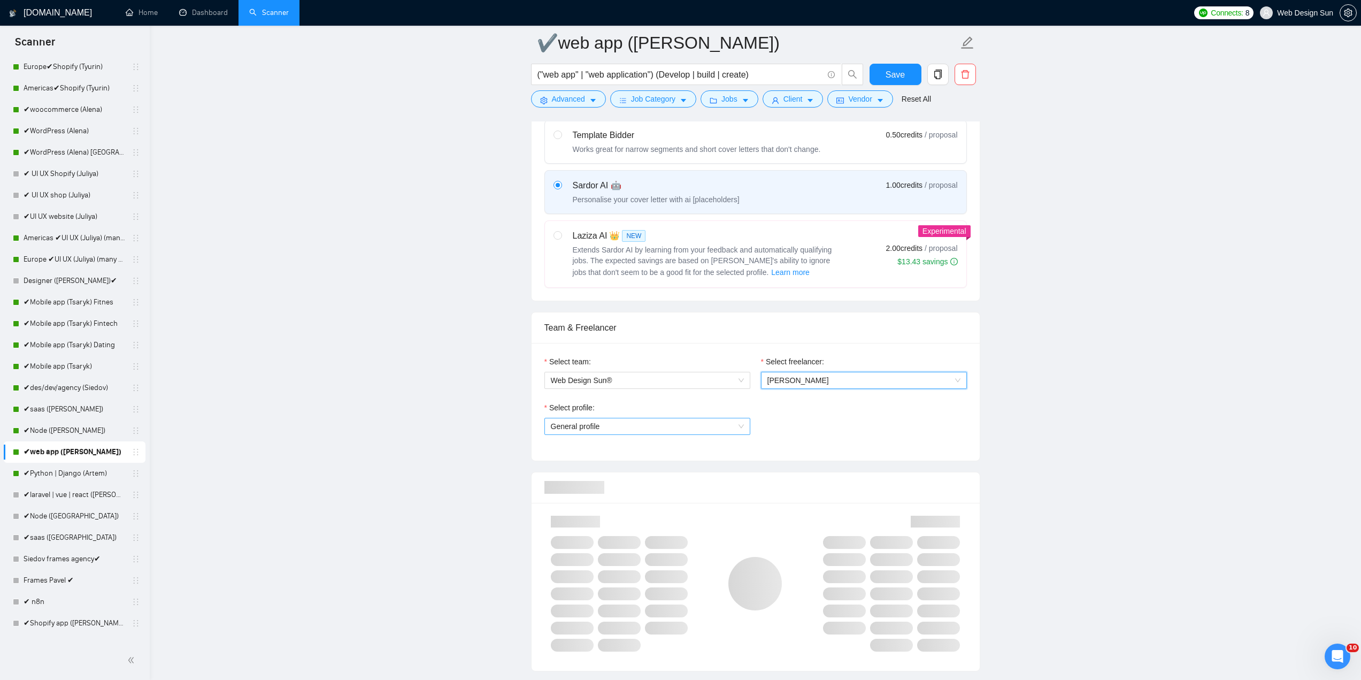
click at [650, 424] on span "General profile" at bounding box center [647, 426] width 193 height 16
click at [622, 466] on span "Full Stack Development" at bounding box center [589, 464] width 79 height 9
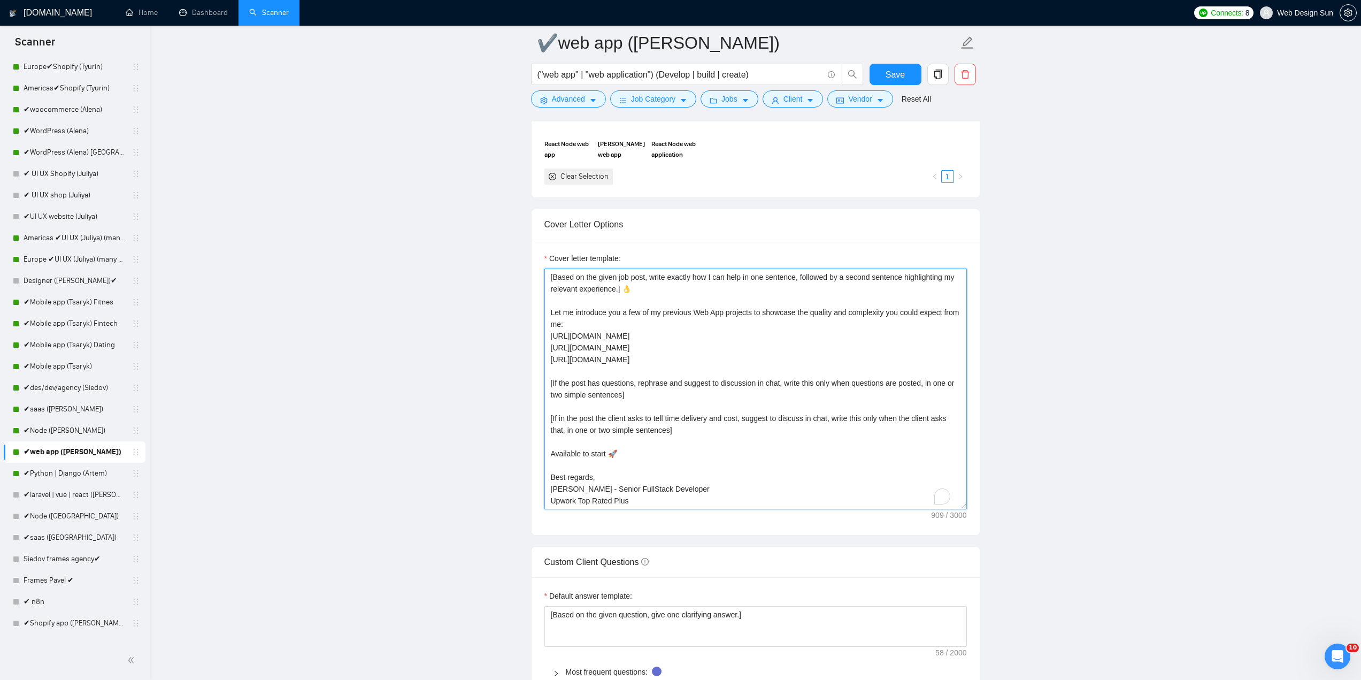
scroll to position [24, 0]
drag, startPoint x: 567, startPoint y: 493, endPoint x: 549, endPoint y: 490, distance: 17.9
click at [549, 490] on textarea "👋Hello [Based on the given job post, write exactly how I can help in one senten…" at bounding box center [756, 389] width 423 height 241
type textarea "👋Hello [Based on the given job post, write exactly how I can help in one senten…"
click at [1129, 370] on main "✔web app ([PERSON_NAME]) ("web app" | "web application") (Develop | build | cre…" at bounding box center [755, 430] width 1177 height 3129
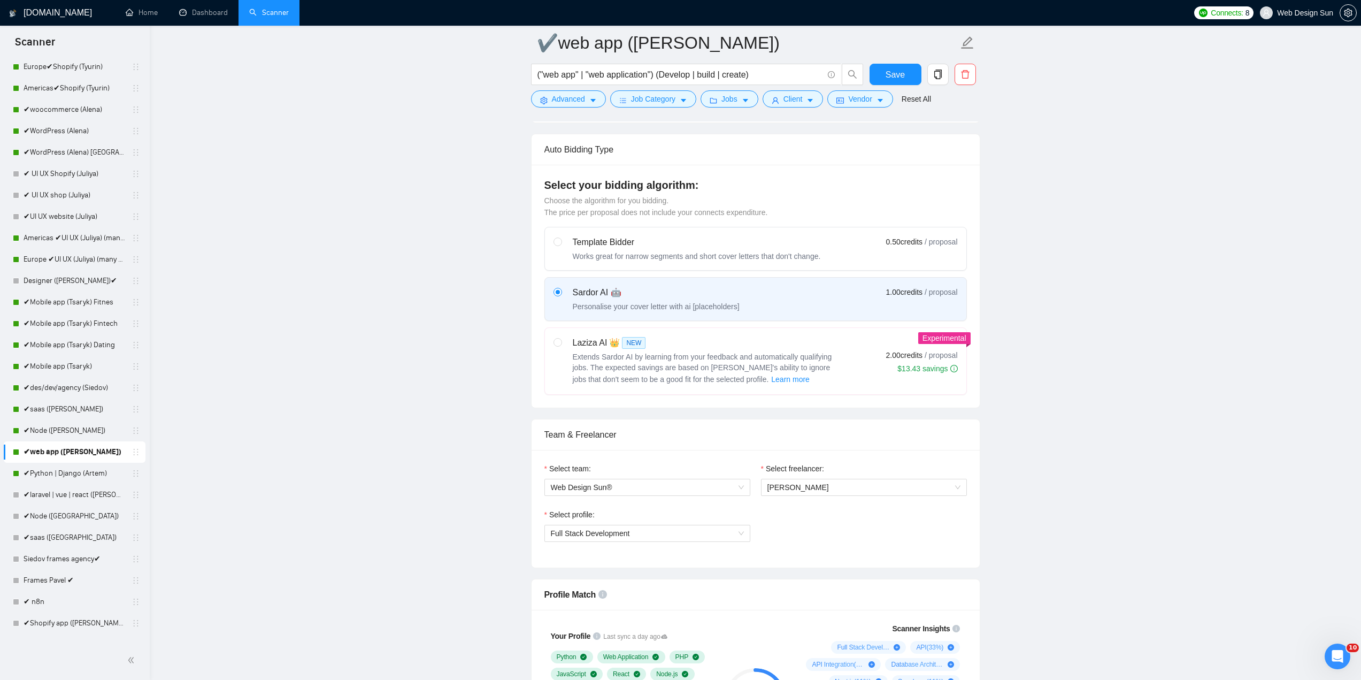
scroll to position [695, 0]
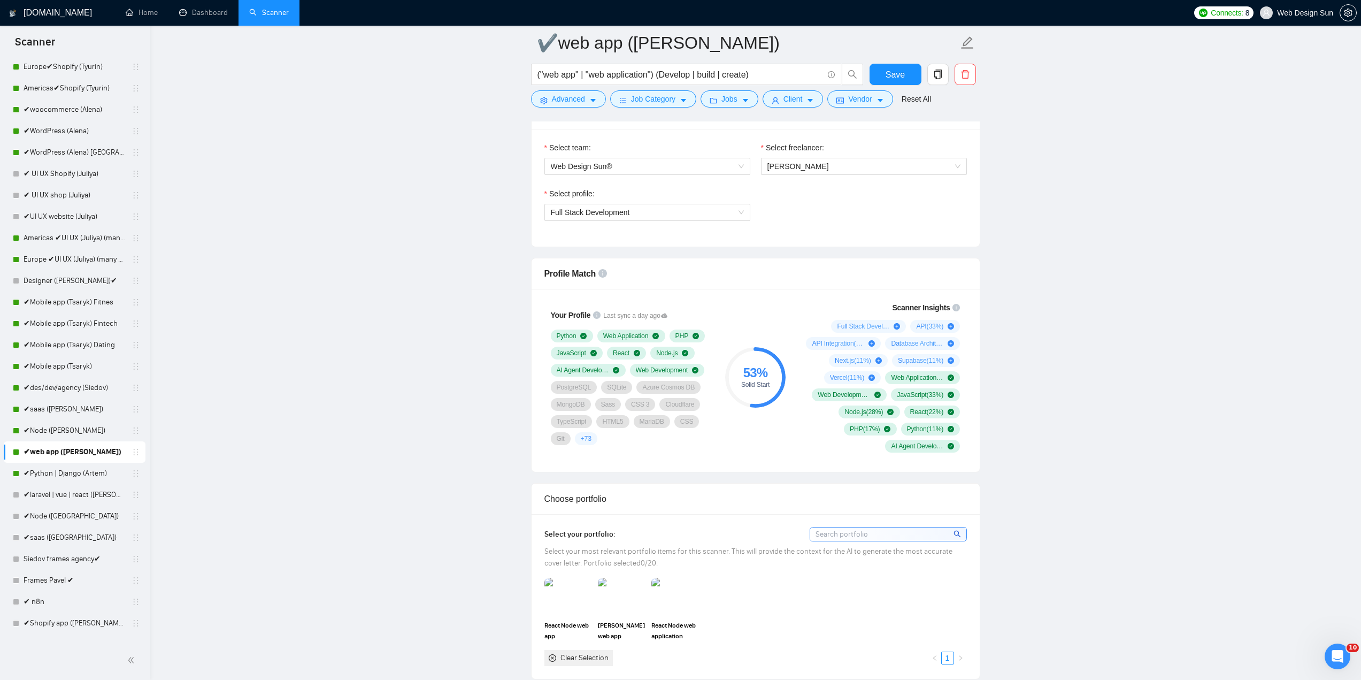
click at [649, 606] on div "React Node web application" at bounding box center [674, 609] width 53 height 63
click at [608, 602] on img at bounding box center [621, 596] width 45 height 35
click at [672, 599] on img at bounding box center [675, 596] width 47 height 37
click at [586, 597] on img at bounding box center [568, 596] width 45 height 35
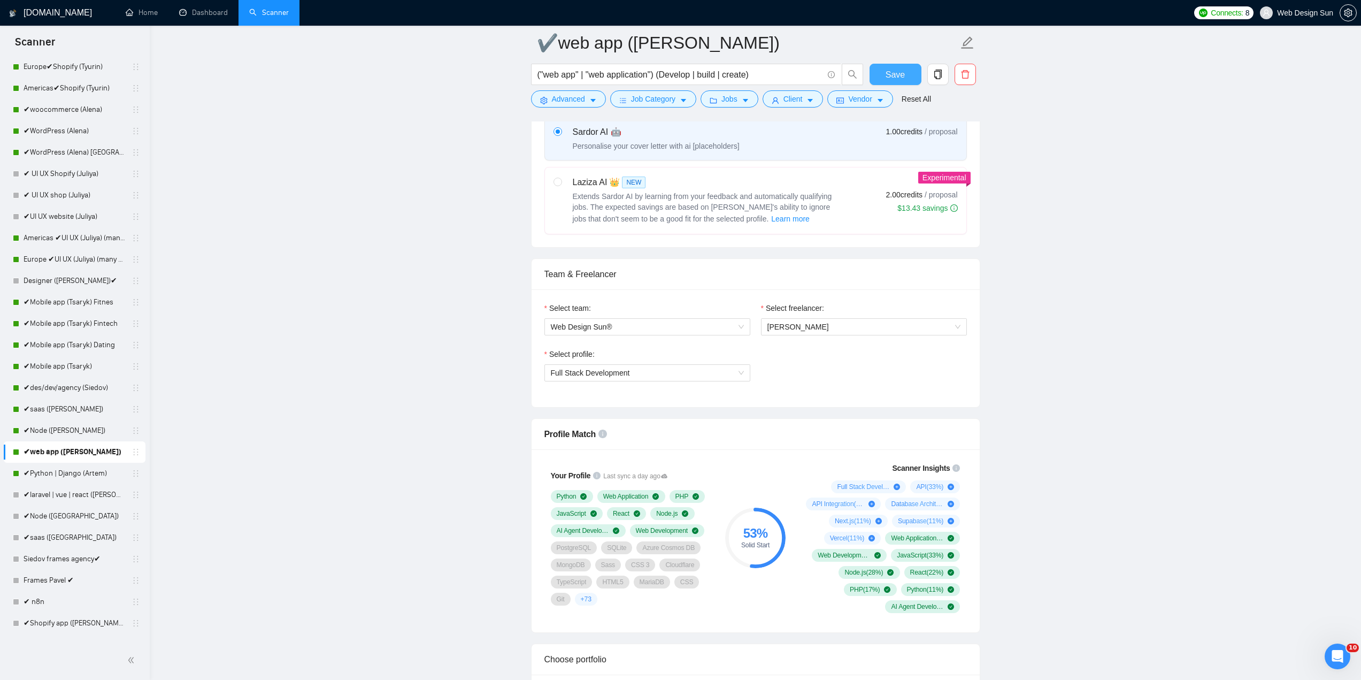
click at [904, 70] on span "Save" at bounding box center [895, 74] width 19 height 13
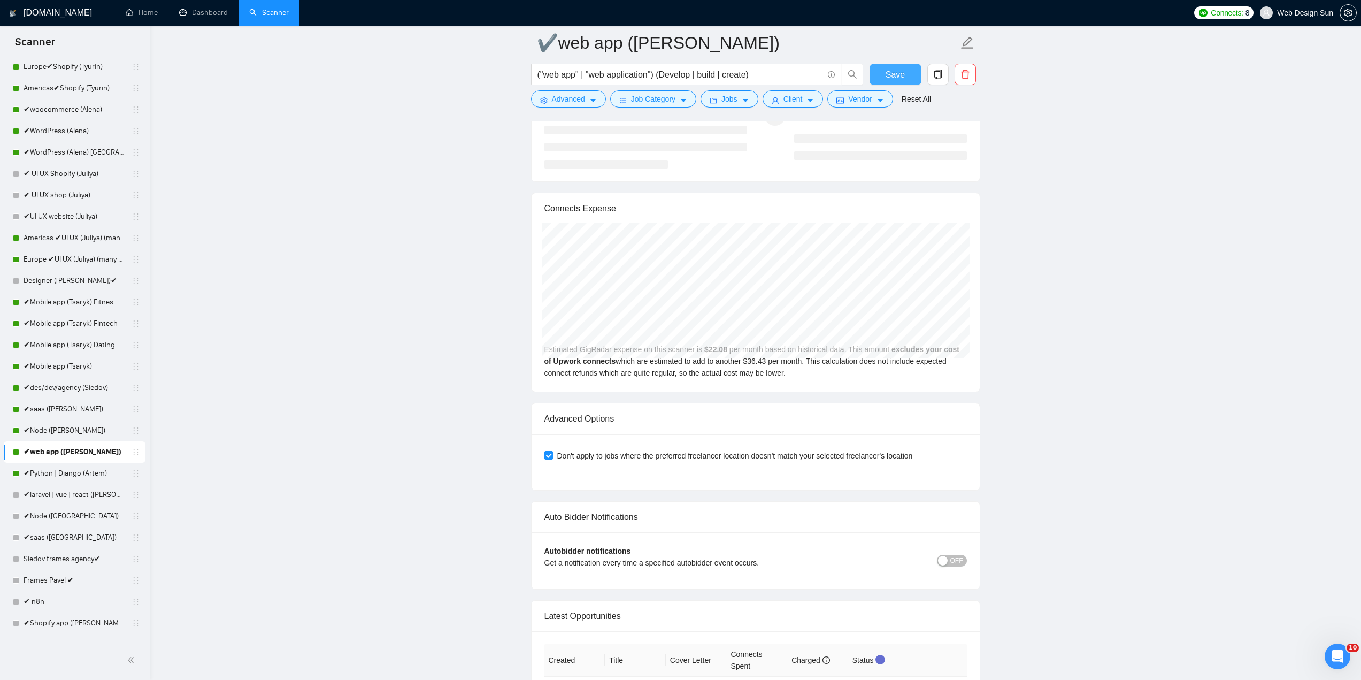
scroll to position [2621, 0]
